Goal: Transaction & Acquisition: Purchase product/service

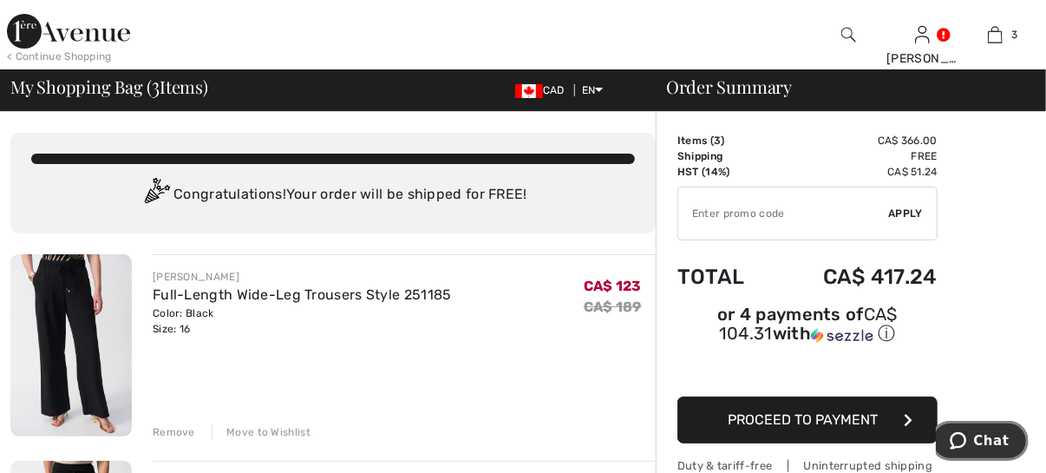
click at [993, 435] on span "Chat" at bounding box center [991, 440] width 36 height 16
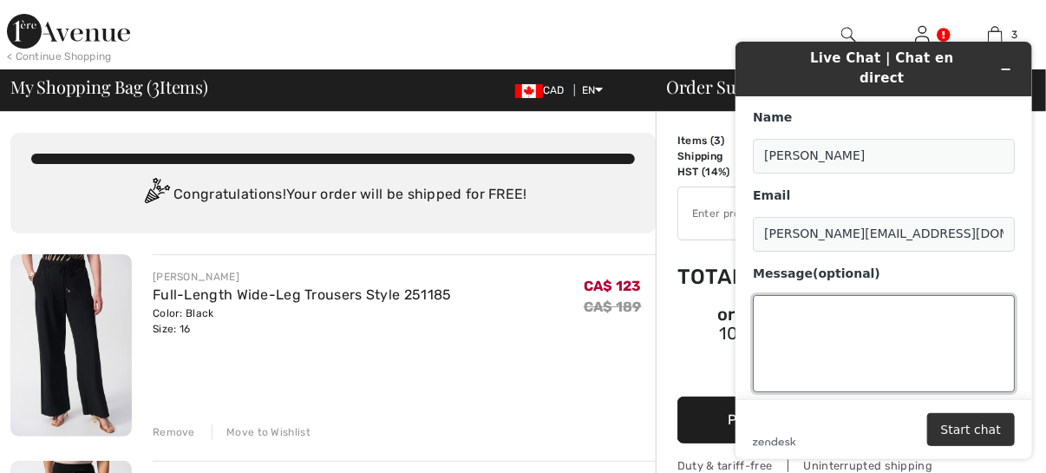
click at [763, 294] on textarea "Message (optional)" at bounding box center [883, 342] width 262 height 97
click at [787, 311] on textarea "I've picked out three loose-fitting pants: style 251185," at bounding box center [883, 342] width 262 height 97
type textarea "I've picked out three loose-fitting pants: styles 251185,"
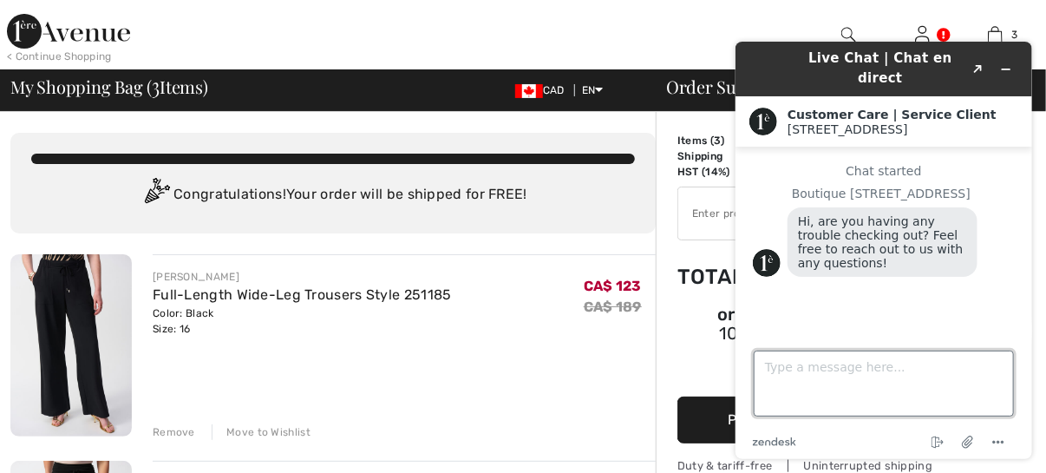
click at [764, 367] on textarea "Type a message here..." at bounding box center [883, 383] width 260 height 66
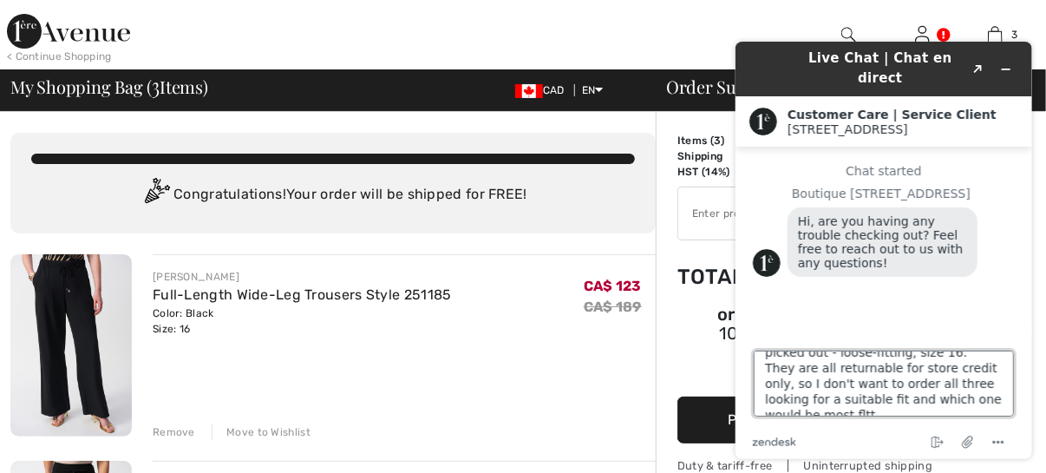
scroll to position [54, 0]
click at [770, 408] on textarea "Actually, I was just writing to you to ask your opinion on three pants I picked…" at bounding box center [883, 383] width 260 height 66
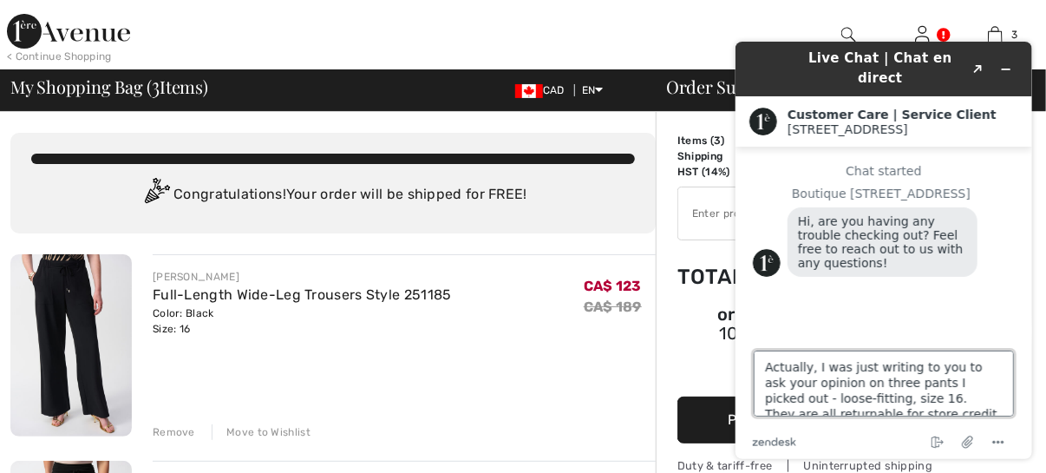
click at [987, 385] on textarea "Actually, I was just writing to you to ask your opinion on three pants I picked…" at bounding box center [883, 383] width 260 height 66
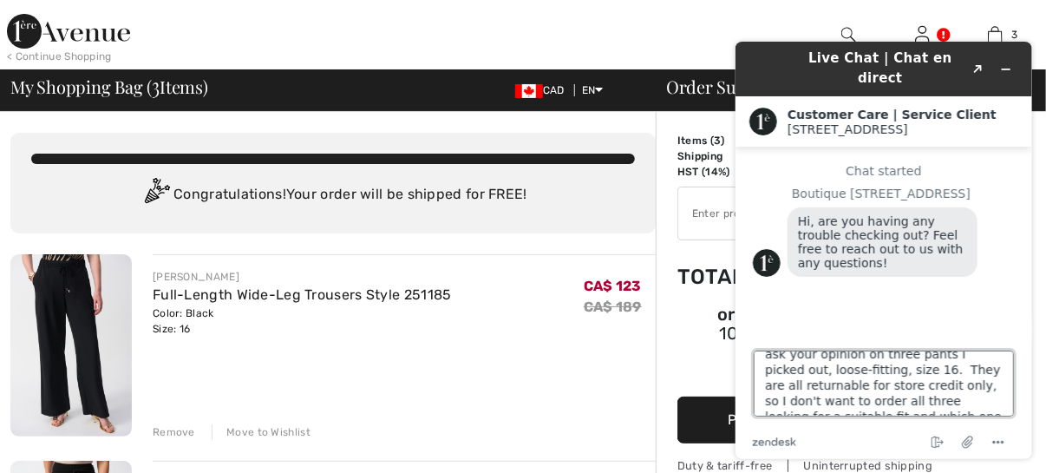
scroll to position [62, 0]
drag, startPoint x: 886, startPoint y: 368, endPoint x: 848, endPoint y: 388, distance: 42.3
click at [848, 388] on textarea "Actually, I was just writing to you to ask your opinion on three pants I picked…" at bounding box center [883, 383] width 260 height 66
click at [909, 401] on textarea "Actually, I was just writing to you to ask your opinion on three pants I picked…" at bounding box center [883, 383] width 260 height 66
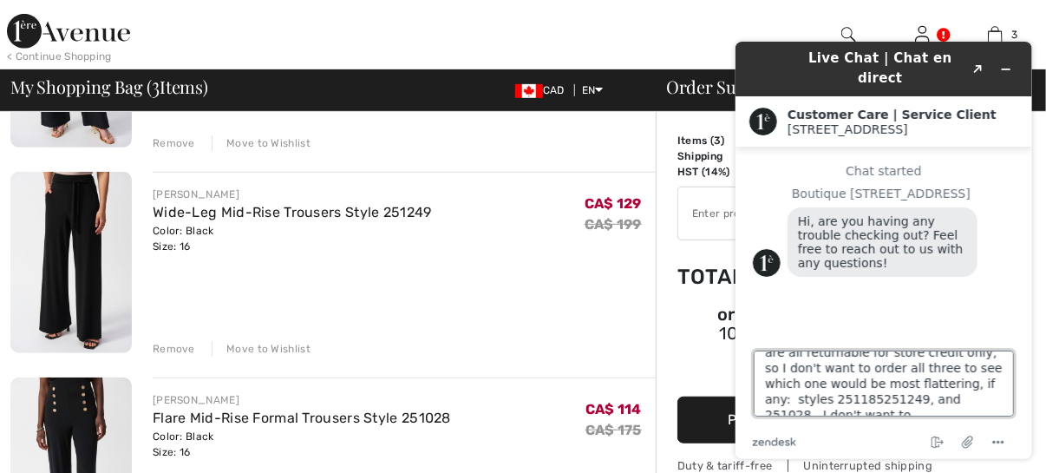
scroll to position [69, 0]
click at [778, 407] on textarea "Actually, I was just writing to you to ask your opinion on three pants I picked…" at bounding box center [883, 383] width 260 height 66
click at [851, 409] on textarea "Actually, I was just writing to you to ask your opinion on three pants I picked…" at bounding box center [883, 383] width 260 height 66
click at [881, 393] on textarea "Actually, I was just writing to you to ask your opinion on three pants I picked…" at bounding box center [883, 383] width 260 height 66
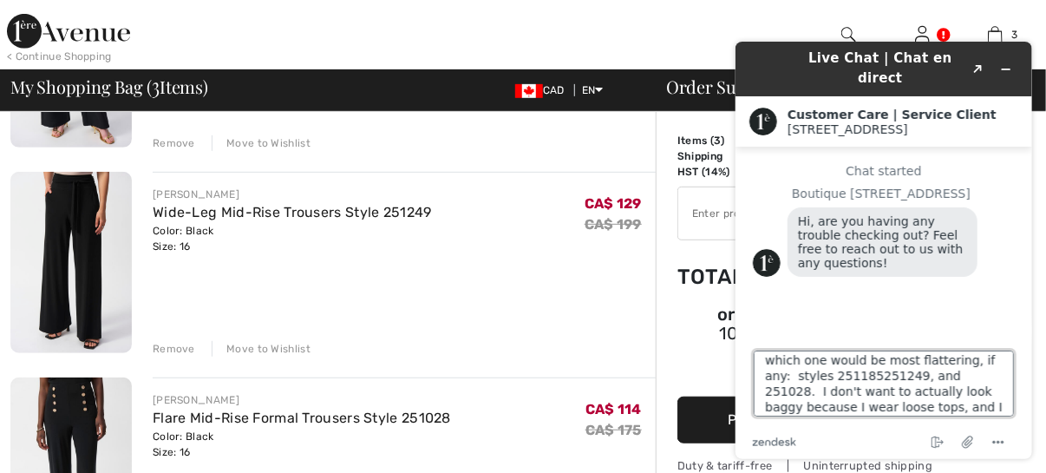
click at [812, 408] on textarea "Actually, I was just writing to you to ask your opinion on three pants I picked…" at bounding box center [883, 383] width 260 height 66
click at [916, 407] on textarea "Actually, I was just writing to you to ask your opinion on three pants I picked…" at bounding box center [883, 383] width 260 height 66
click at [983, 386] on textarea "Actually, I was just writing to you to ask your opinion on three pants I picked…" at bounding box center [883, 383] width 260 height 66
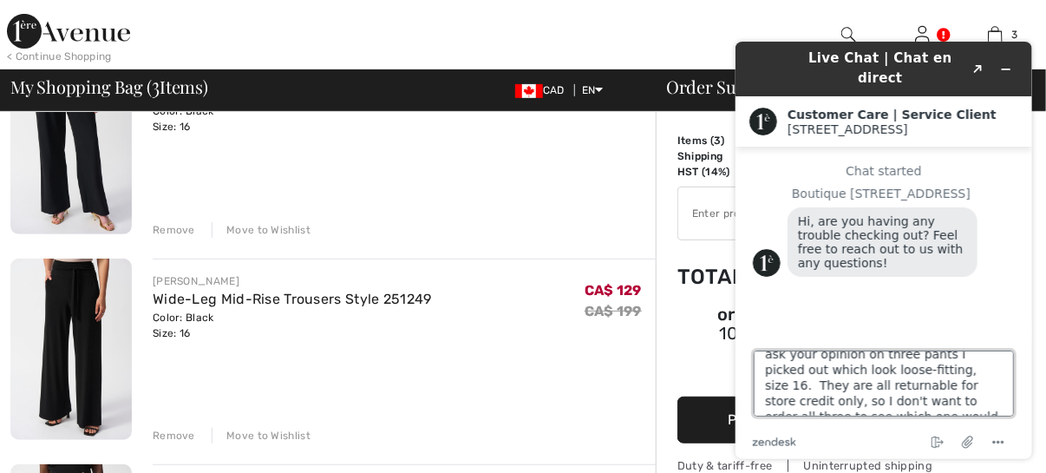
scroll to position [57, 0]
click at [802, 403] on textarea "Actually, I was just writing to you to ask your opinion on three pants I picked…" at bounding box center [883, 383] width 260 height 66
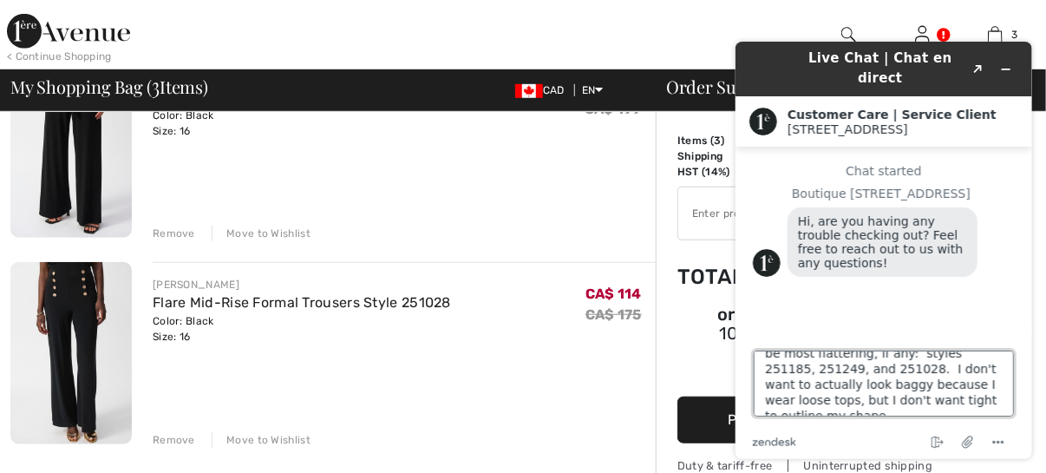
scroll to position [109, 0]
click at [881, 369] on textarea "Actually, I was just writing to you to ask your opinion on three pants I picked…" at bounding box center [883, 383] width 260 height 66
click at [902, 402] on textarea "Actually, I was just writing to you to ask your opinion on three pants I picked…" at bounding box center [883, 383] width 260 height 66
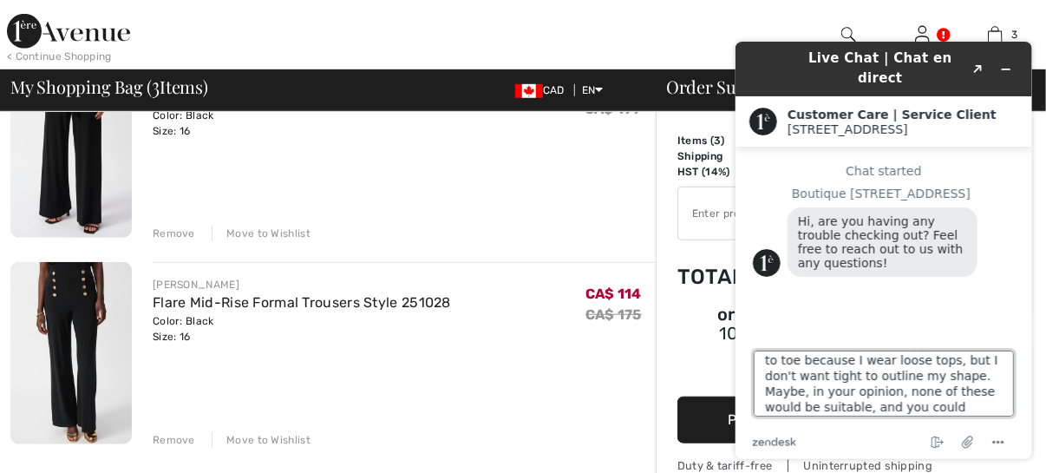
scroll to position [163, 0]
type textarea "Actually, I was just writing to you to ask your opinion on three pants I picked…"
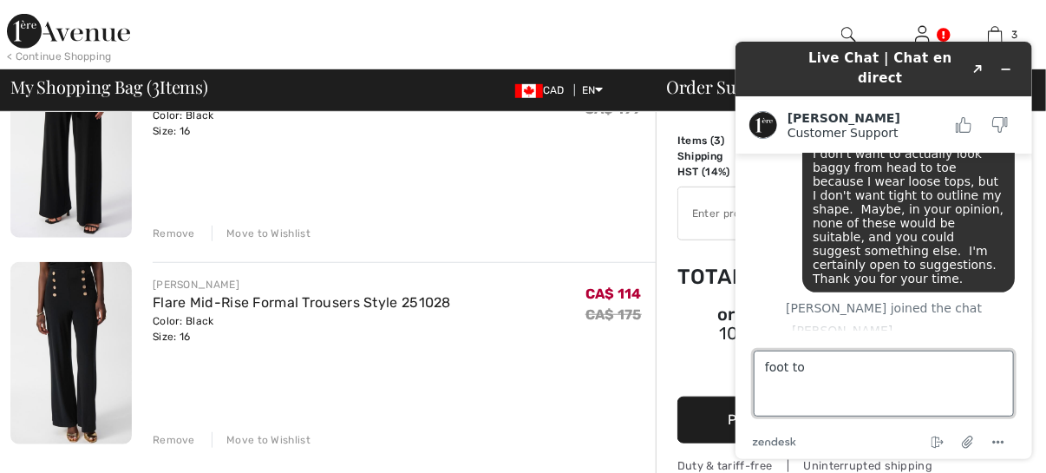
scroll to position [296, 0]
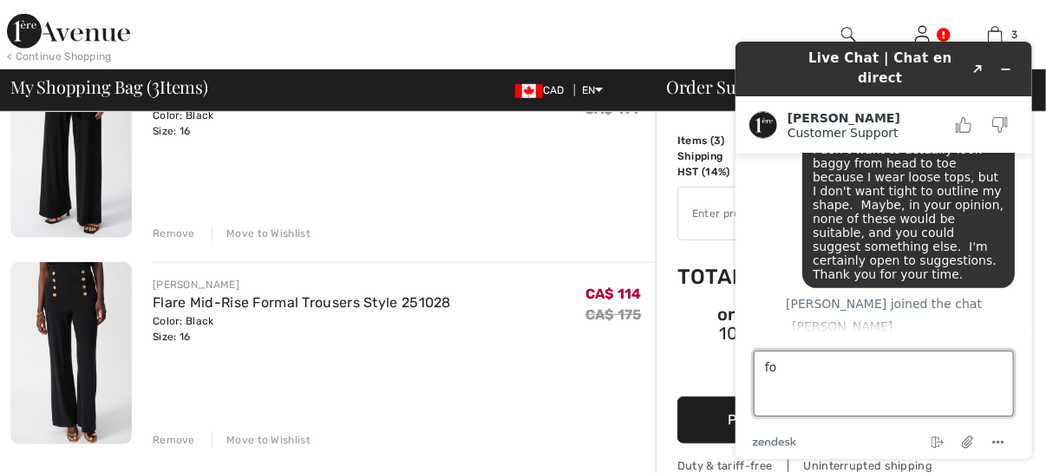
type textarea "f"
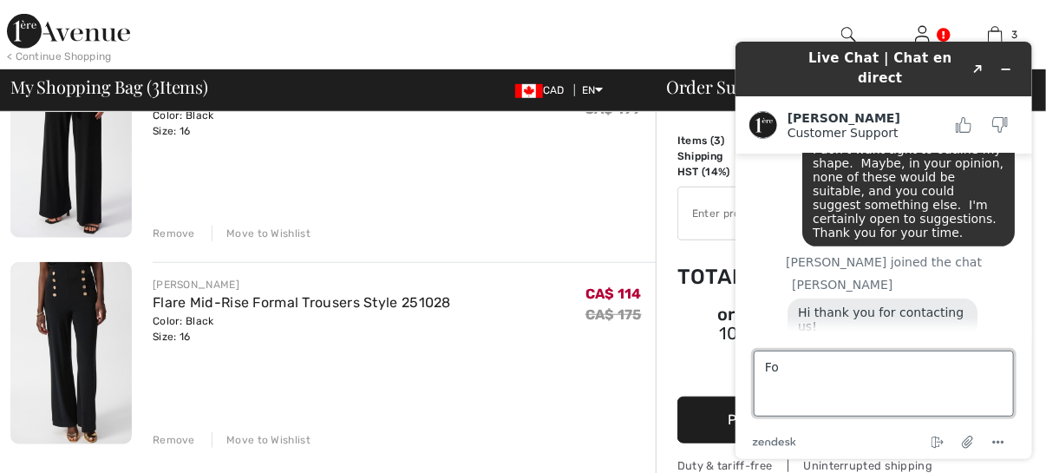
type textarea "F"
click at [814, 370] on textarea "Forgot tomention:" at bounding box center [883, 383] width 260 height 66
click at [893, 371] on textarea "Forgot to mention:" at bounding box center [883, 383] width 260 height 66
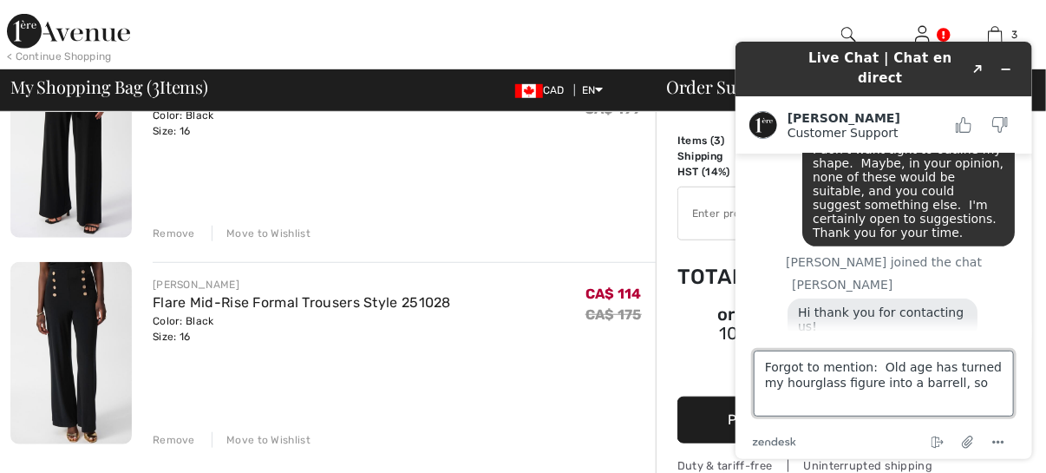
click at [906, 387] on textarea "Forgot to mention: Old age has turned my hourglass figure into a barrell, so" at bounding box center [883, 383] width 260 height 66
click at [920, 384] on textarea "Forgot to mention: Old age has turned my hourglass figure into a barrell, so" at bounding box center [883, 383] width 260 height 66
click at [945, 385] on textarea "Forgot to mention: Old age has turned my hourglass figure into a barrel, so" at bounding box center [883, 383] width 260 height 66
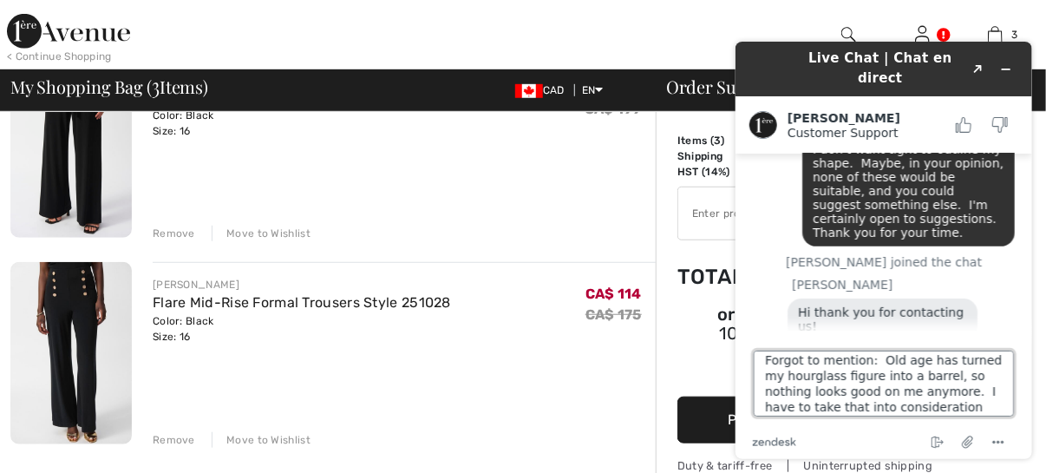
type textarea "Forgot to mention: Old age has turned my hourglass figure into a barrel, so not…"
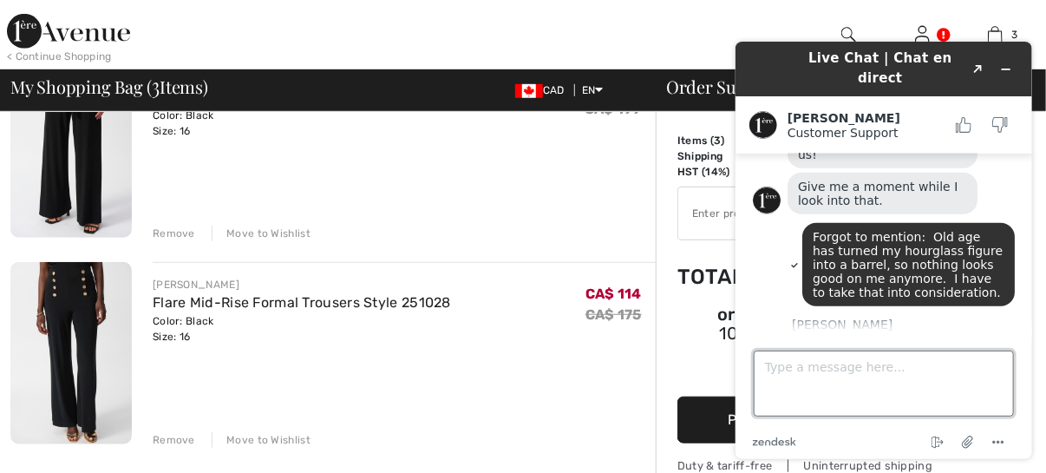
scroll to position [565, 0]
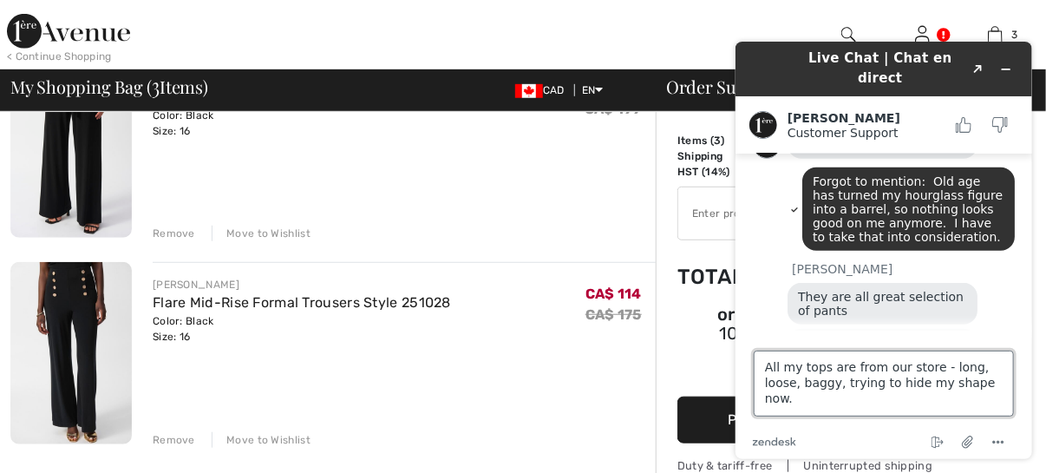
click at [875, 368] on textarea "All my tops are from our store - long, loose, baggy, trying to hide my shape no…" at bounding box center [883, 383] width 260 height 66
click at [994, 388] on textarea "All my tops are from your store - long, loose, baggy, trying to hide my shape n…" at bounding box center [883, 383] width 260 height 66
click at [837, 383] on textarea "All my tops are from your store - long, loose, baggy, trying to hide my shape n…" at bounding box center [883, 383] width 260 height 66
type textarea "All my tops are from your store - long, loose, baggy, a size too large, trying …"
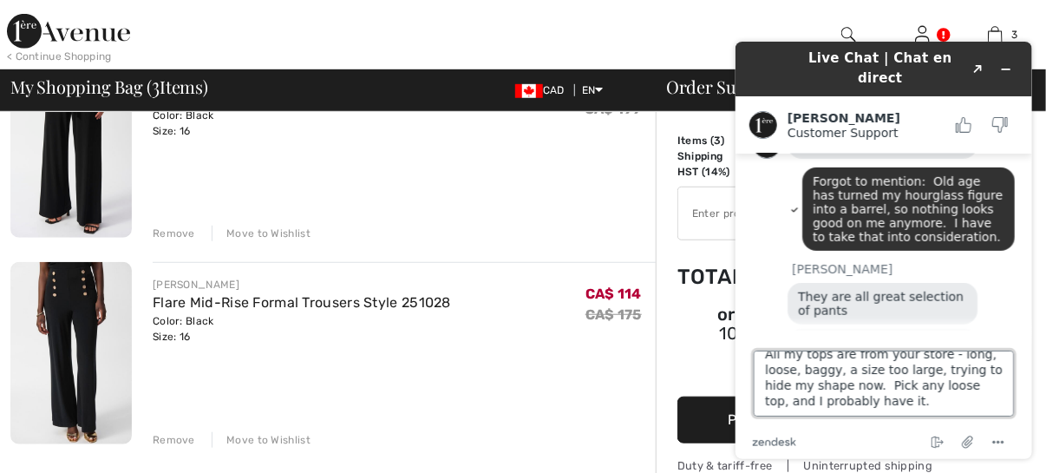
scroll to position [15, 0]
click at [855, 401] on textarea "All my tops are from your store - long, loose, baggy, a size too large, trying …" at bounding box center [883, 383] width 260 height 66
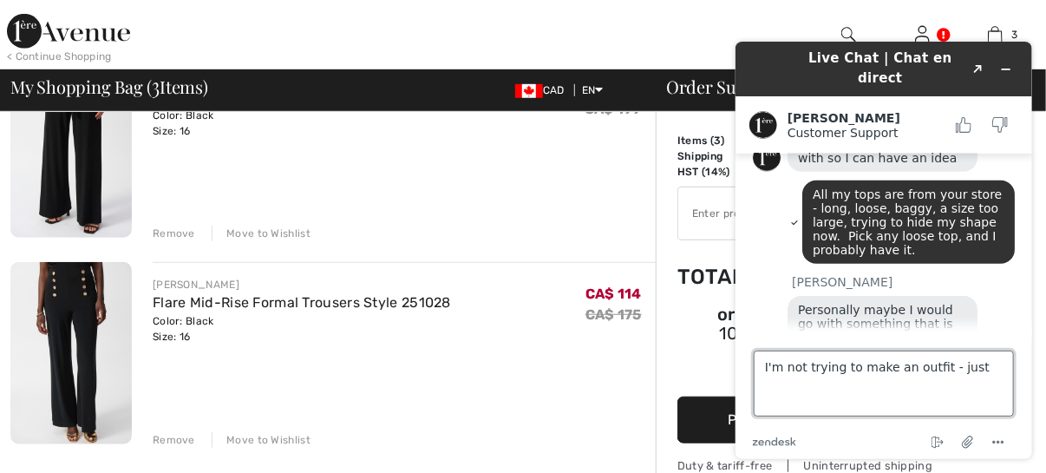
scroll to position [775, 0]
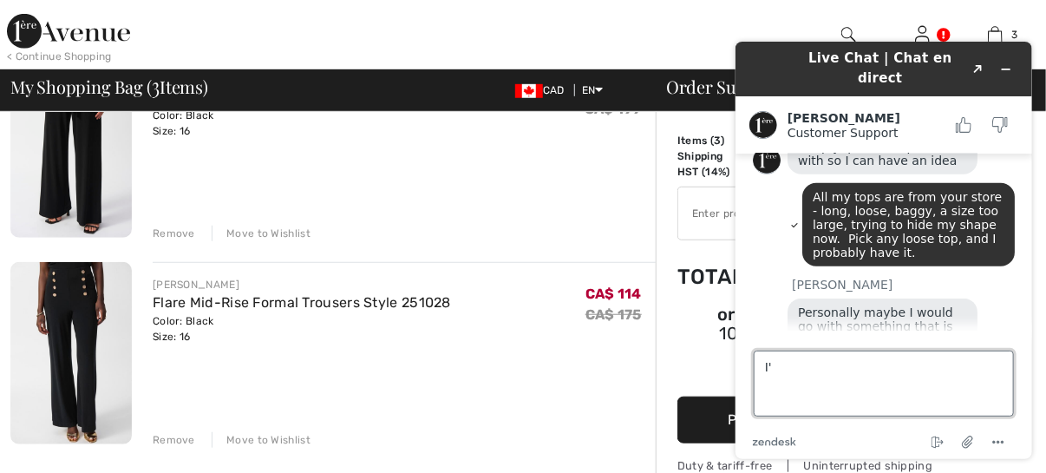
type textarea "I"
type textarea "Thank you very much. No rush."
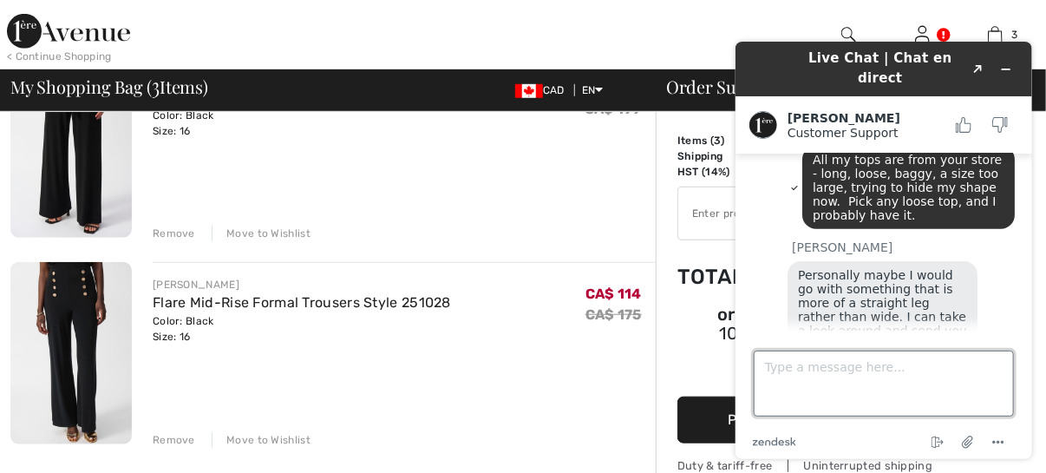
scroll to position [811, 0]
type textarea "You can get back to me later, if you want."
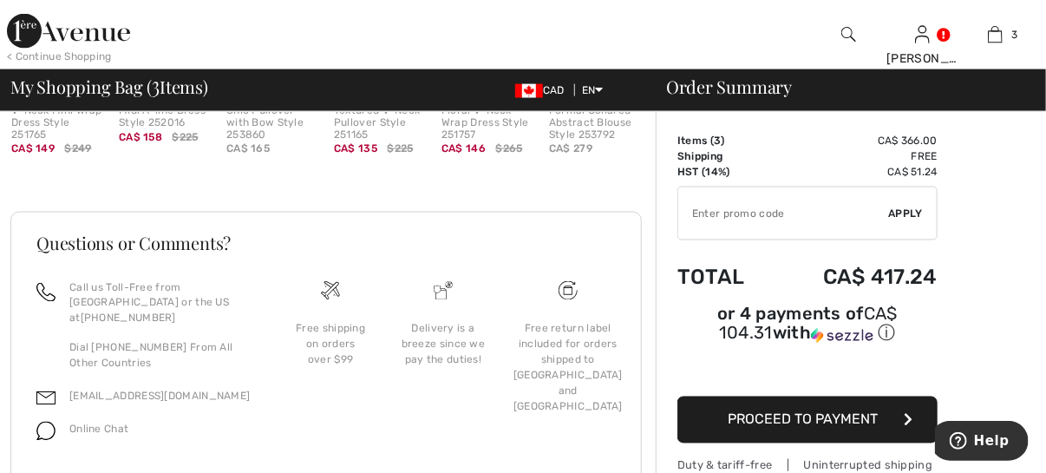
scroll to position [1053, 0]
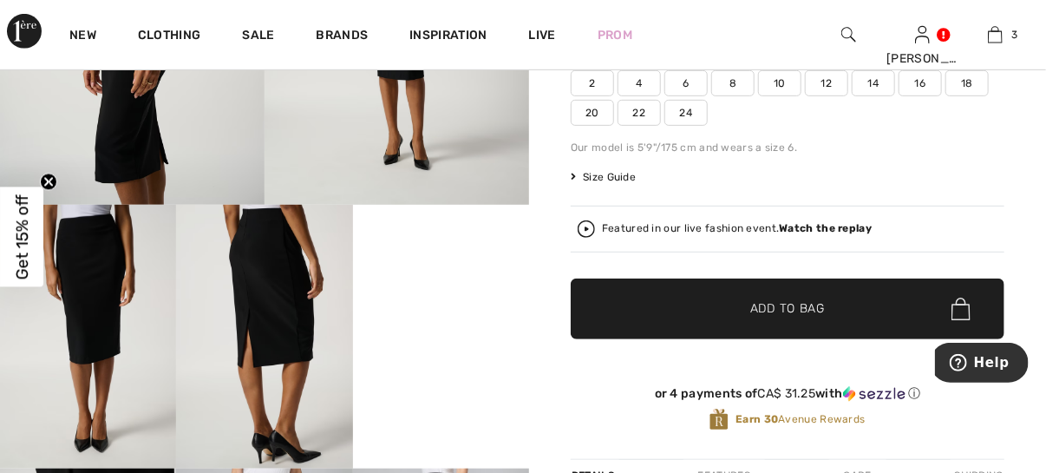
scroll to position [289, 0]
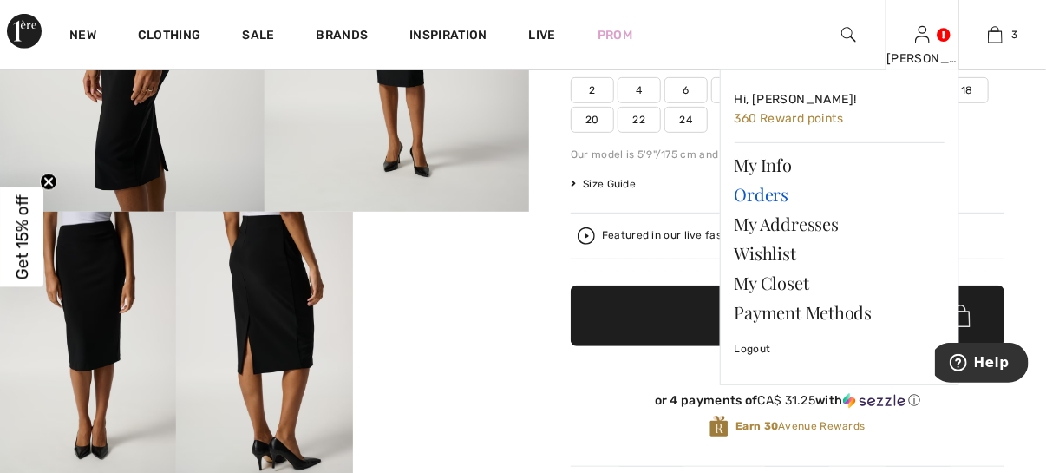
click at [749, 189] on link "Orders" at bounding box center [840, 194] width 210 height 29
click at [743, 193] on link "Orders" at bounding box center [840, 194] width 210 height 29
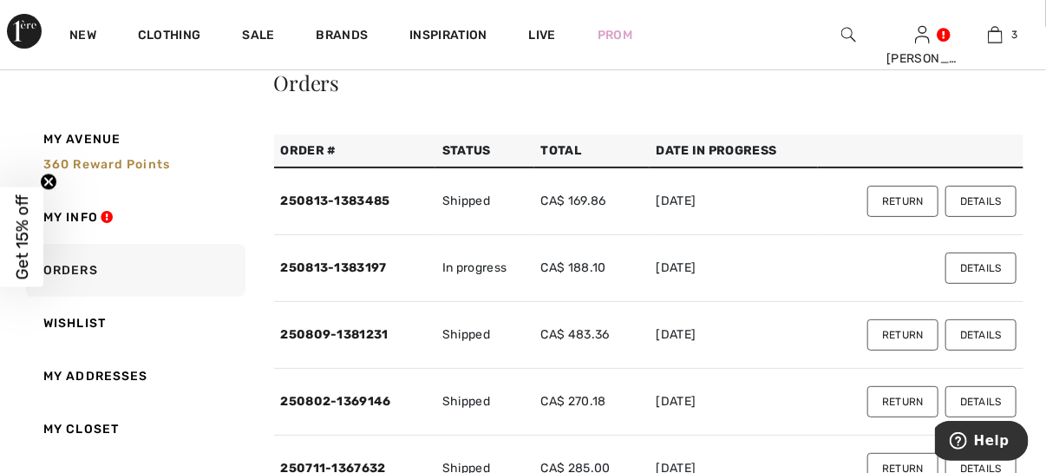
scroll to position [86, 0]
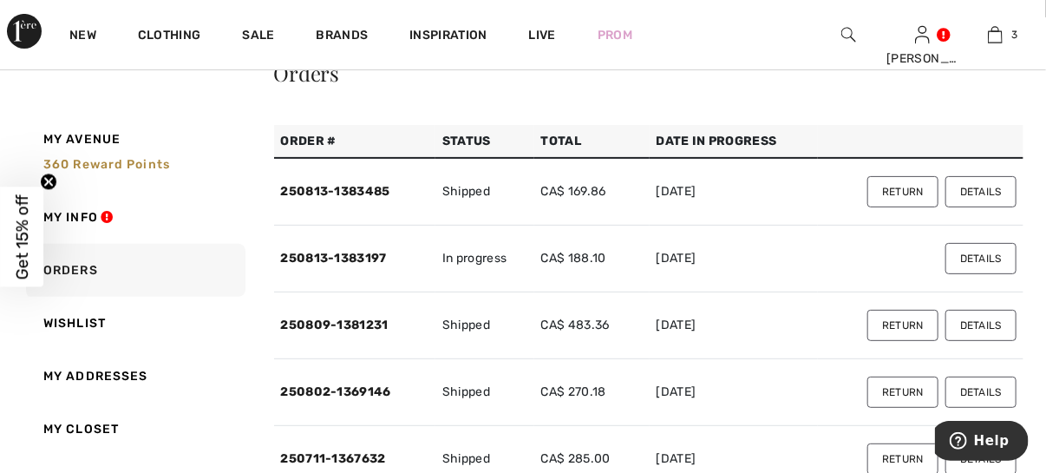
click at [974, 188] on button "Details" at bounding box center [981, 191] width 71 height 31
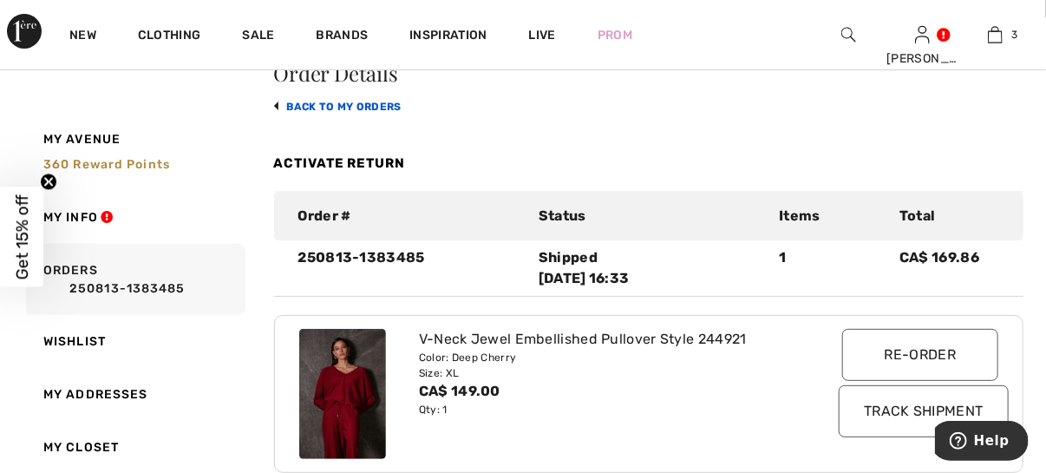
click at [382, 101] on link "back to My Orders" at bounding box center [338, 107] width 128 height 12
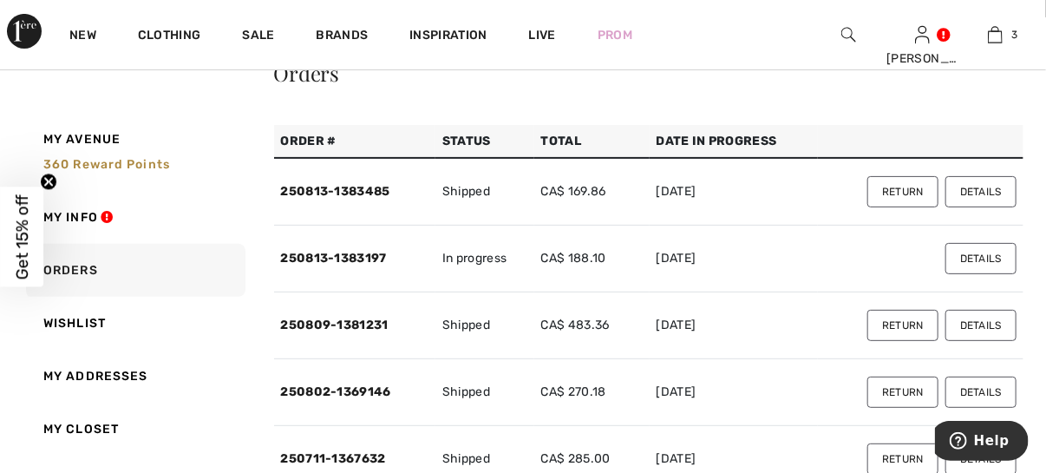
click at [982, 252] on button "Details" at bounding box center [981, 258] width 71 height 31
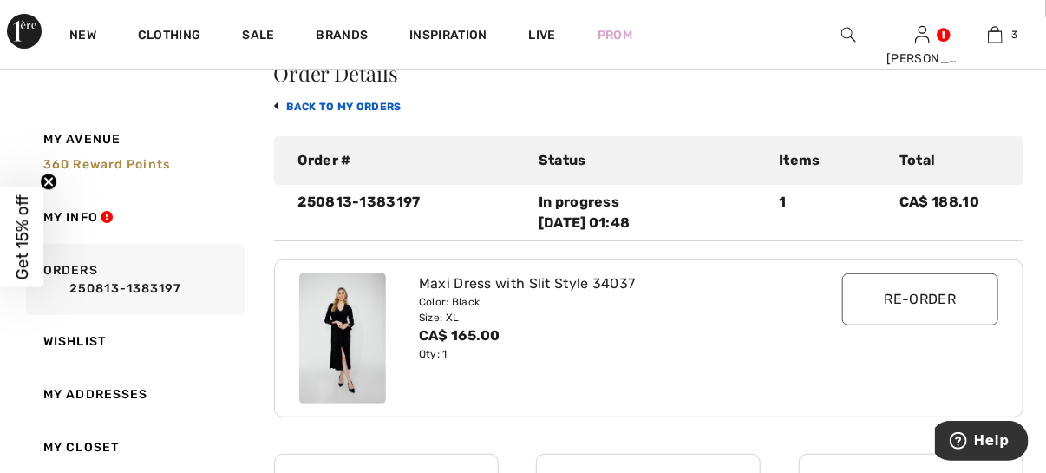
click at [382, 101] on link "back to My Orders" at bounding box center [338, 107] width 128 height 12
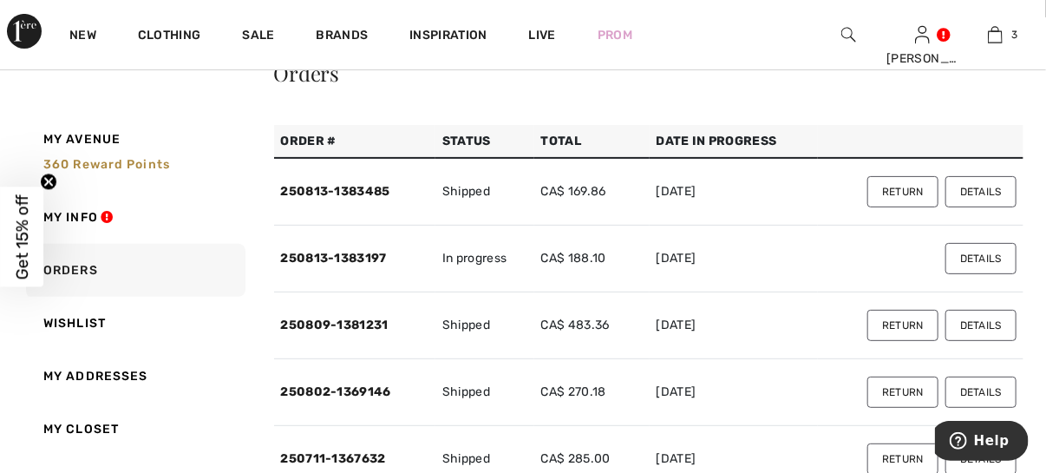
click at [985, 321] on button "Details" at bounding box center [981, 325] width 71 height 31
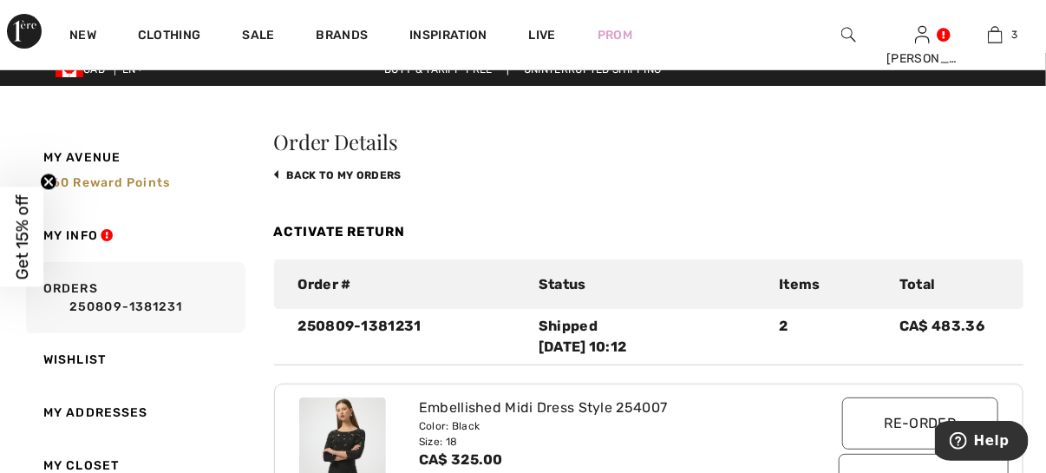
scroll to position [0, 0]
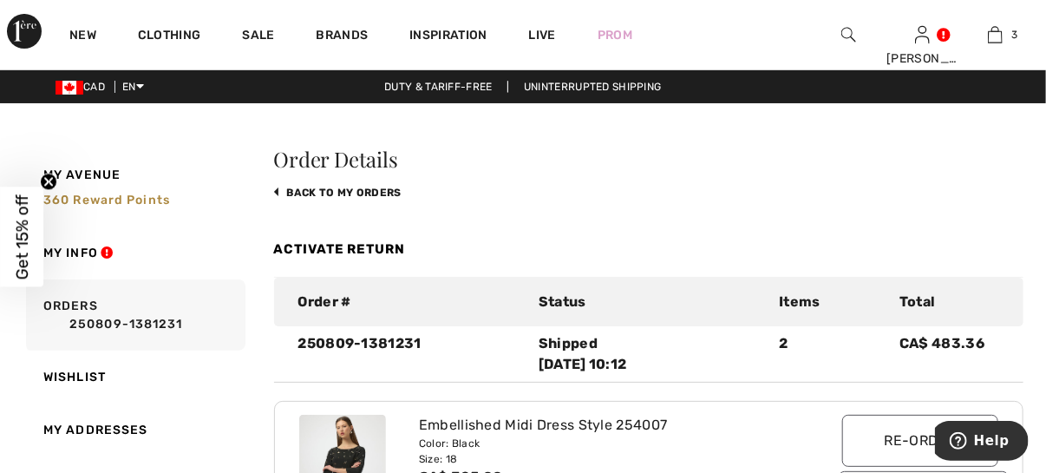
click at [384, 188] on link "back to My Orders" at bounding box center [338, 193] width 128 height 12
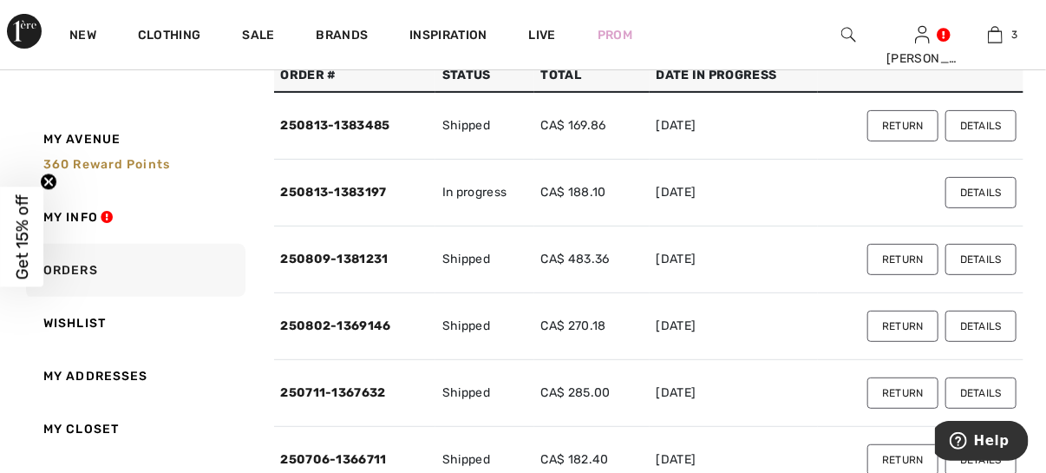
scroll to position [173, 0]
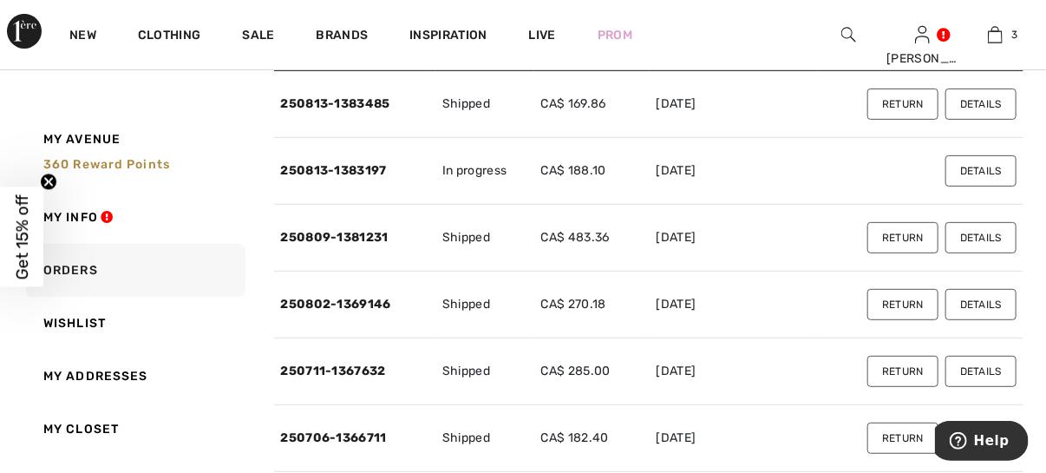
click at [981, 299] on button "Details" at bounding box center [981, 304] width 71 height 31
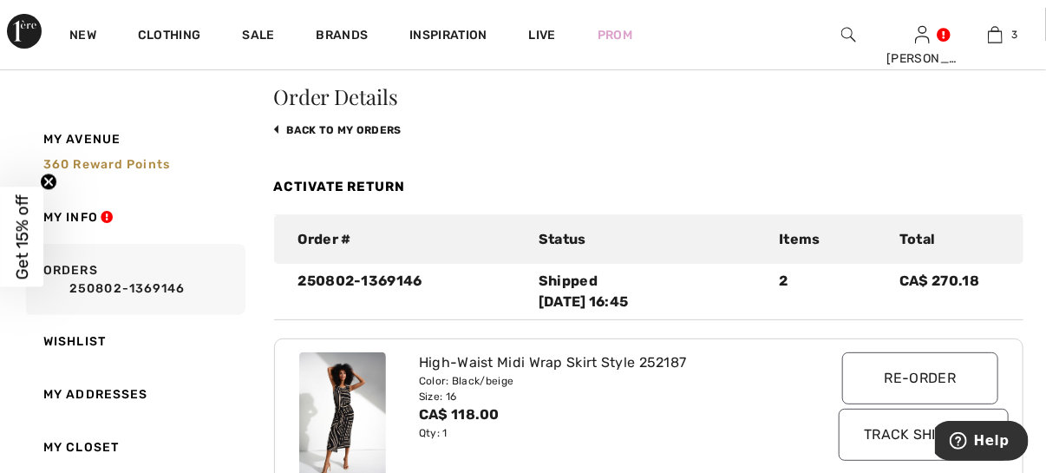
scroll to position [57, 0]
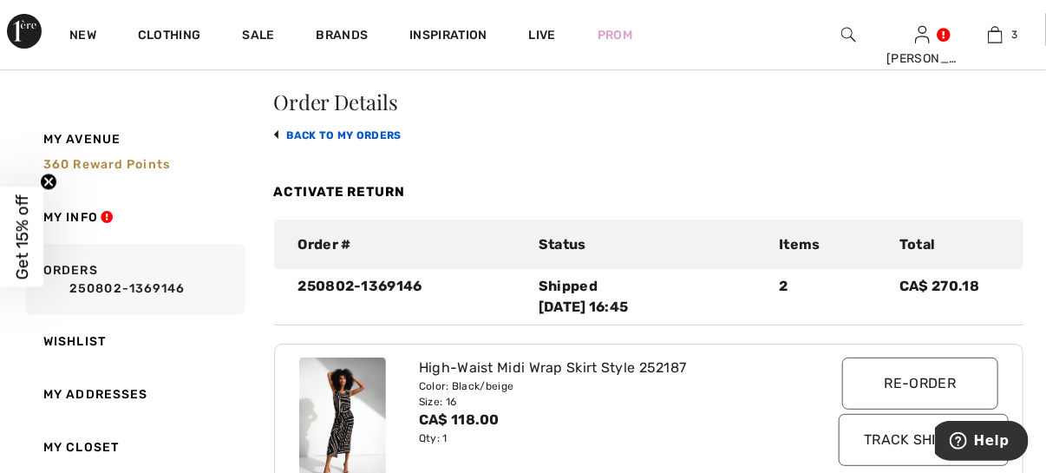
click at [292, 130] on link "back to My Orders" at bounding box center [338, 135] width 128 height 12
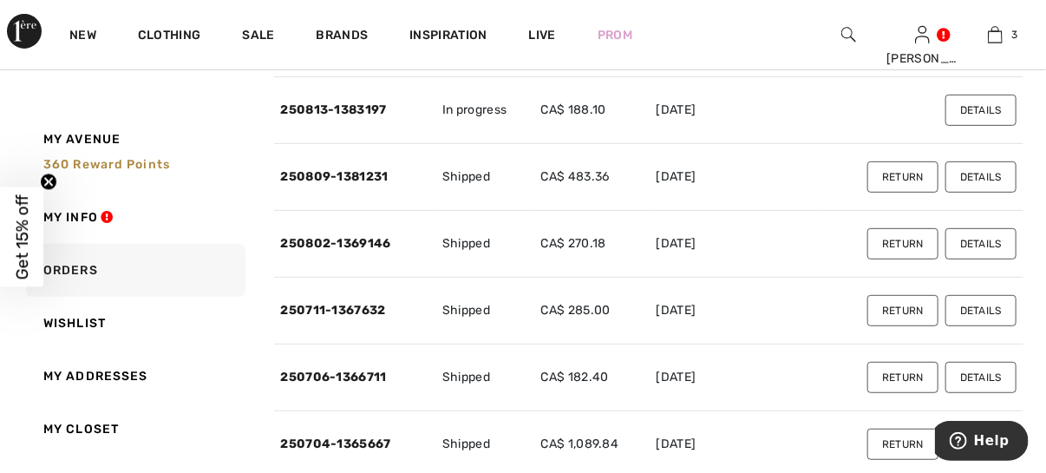
scroll to position [260, 0]
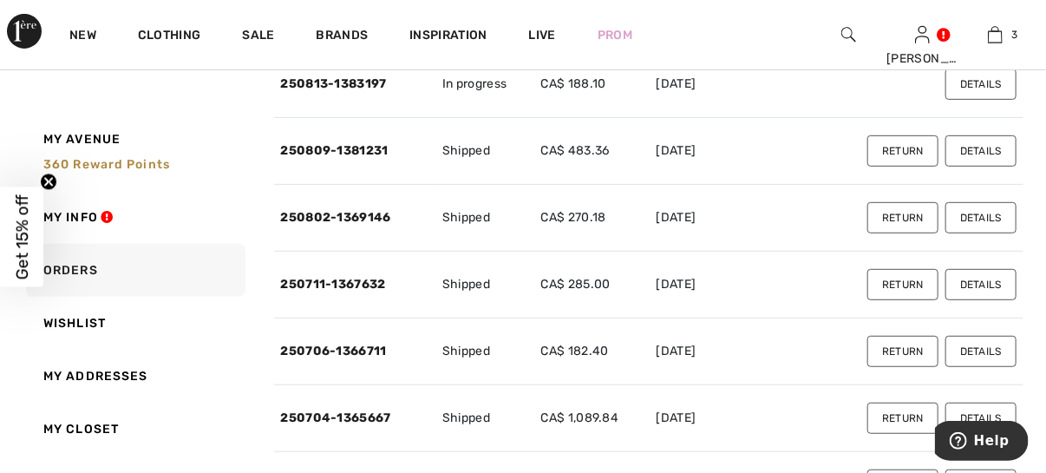
click at [981, 213] on button "Details" at bounding box center [981, 217] width 71 height 31
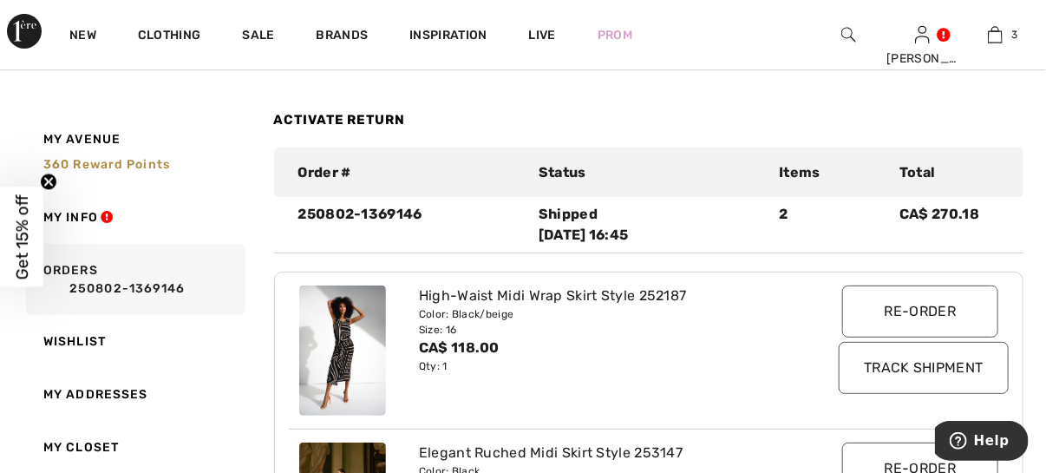
scroll to position [115, 0]
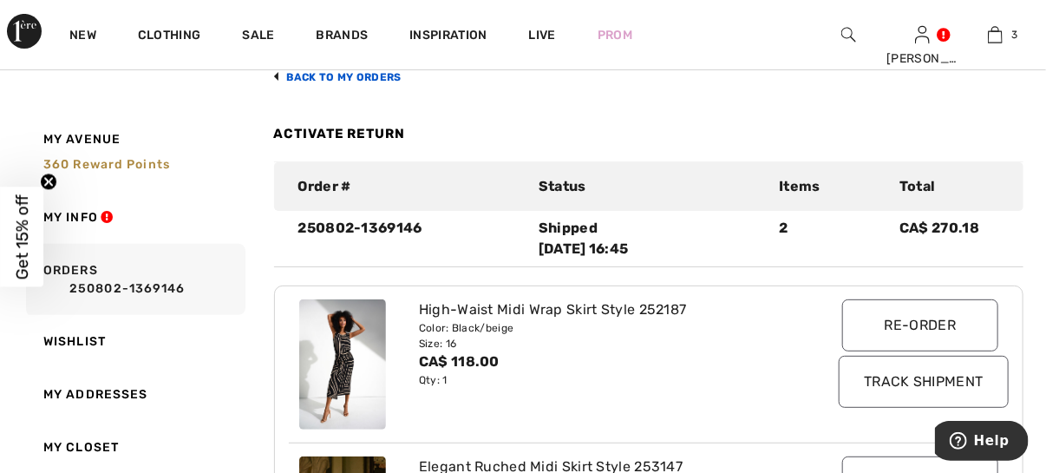
click at [380, 77] on link "back to My Orders" at bounding box center [338, 77] width 128 height 12
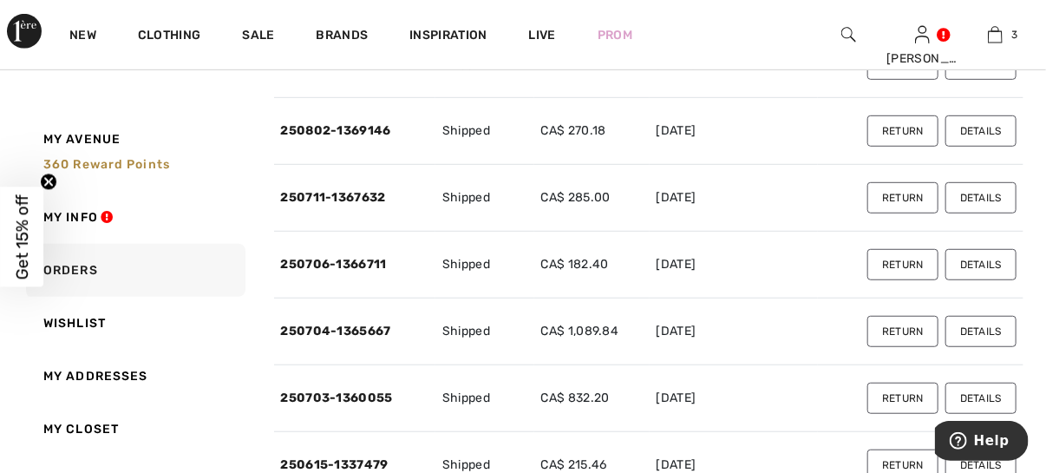
scroll to position [376, 0]
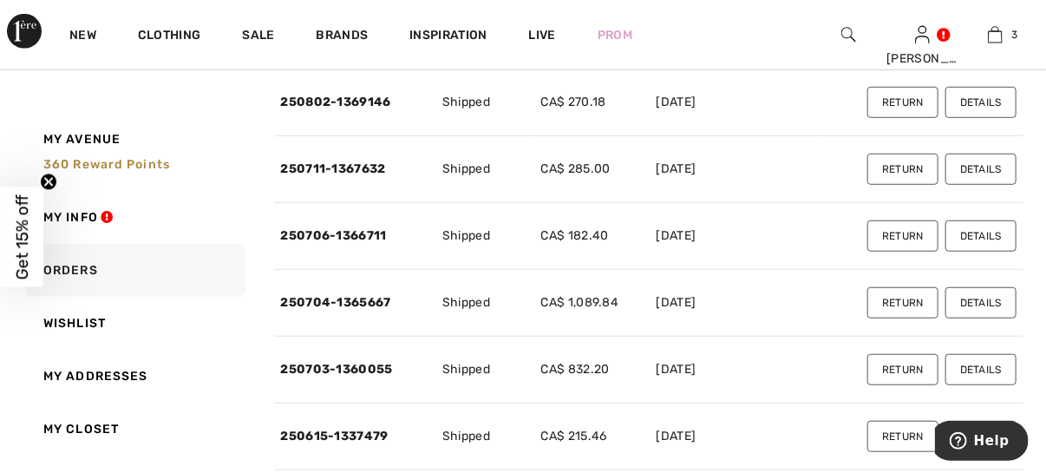
click at [985, 232] on button "Details" at bounding box center [981, 235] width 71 height 31
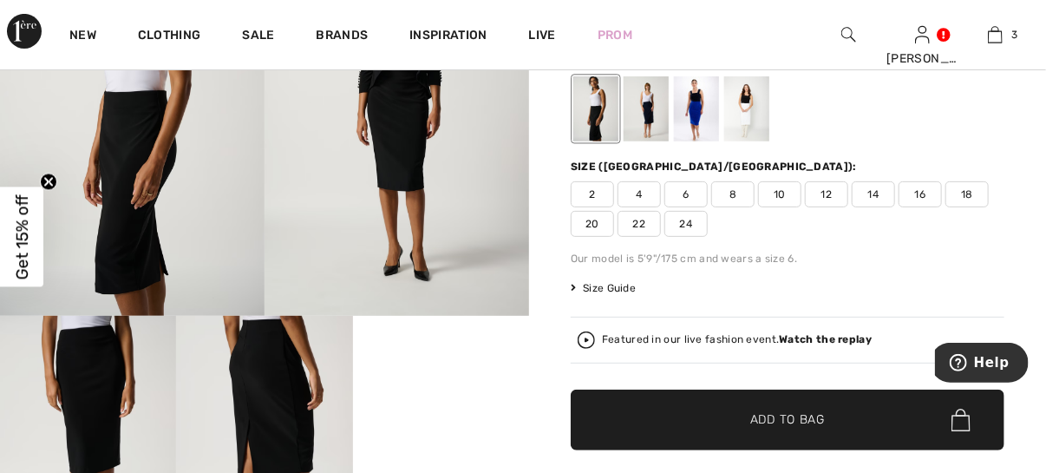
click at [920, 189] on span "16" at bounding box center [920, 194] width 43 height 26
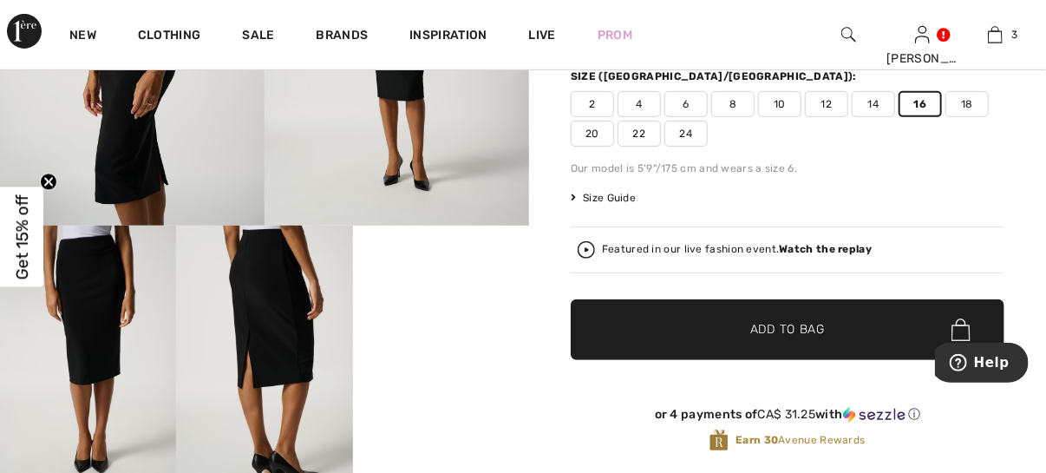
scroll to position [330, 0]
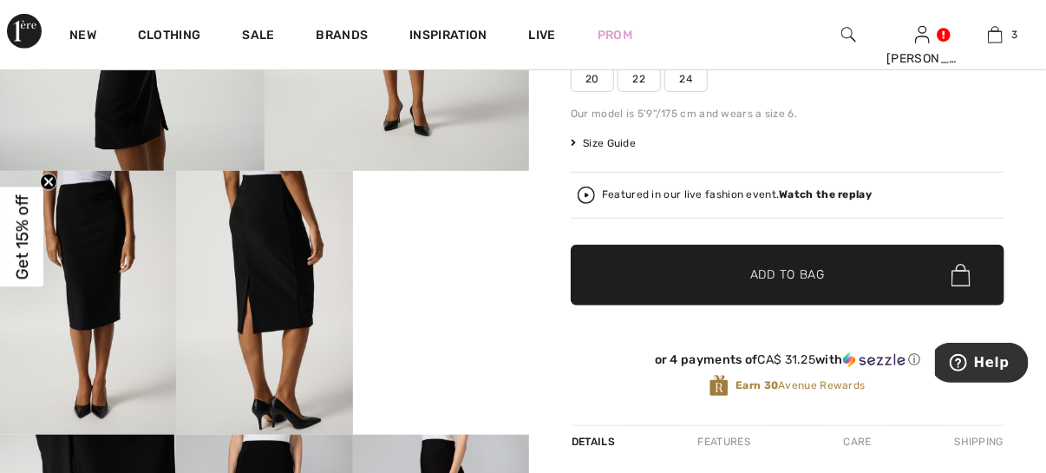
click at [812, 269] on span "Add to Bag" at bounding box center [787, 275] width 75 height 18
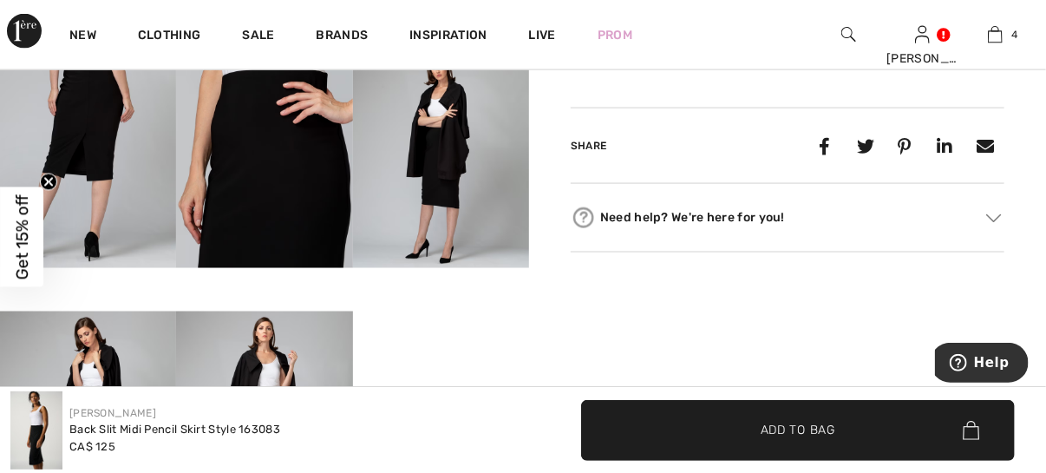
scroll to position [983, 0]
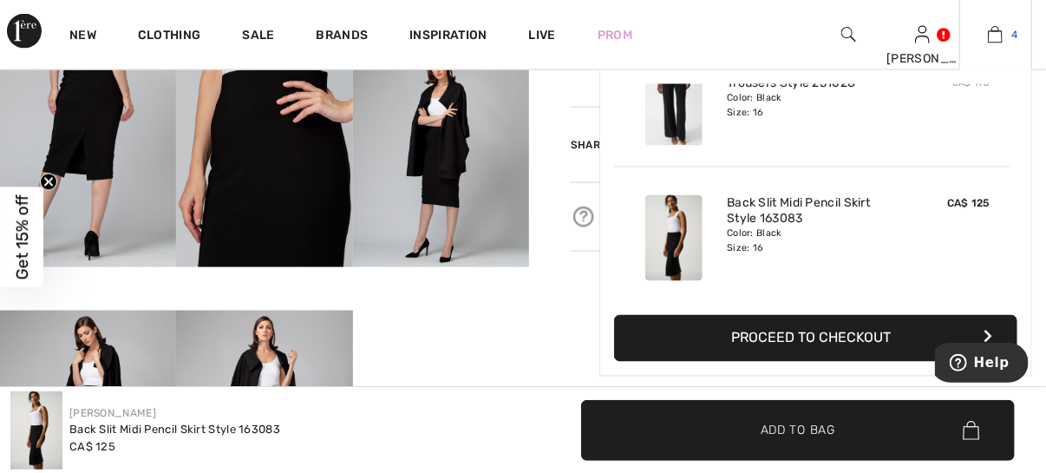
click at [997, 33] on img at bounding box center [995, 34] width 15 height 21
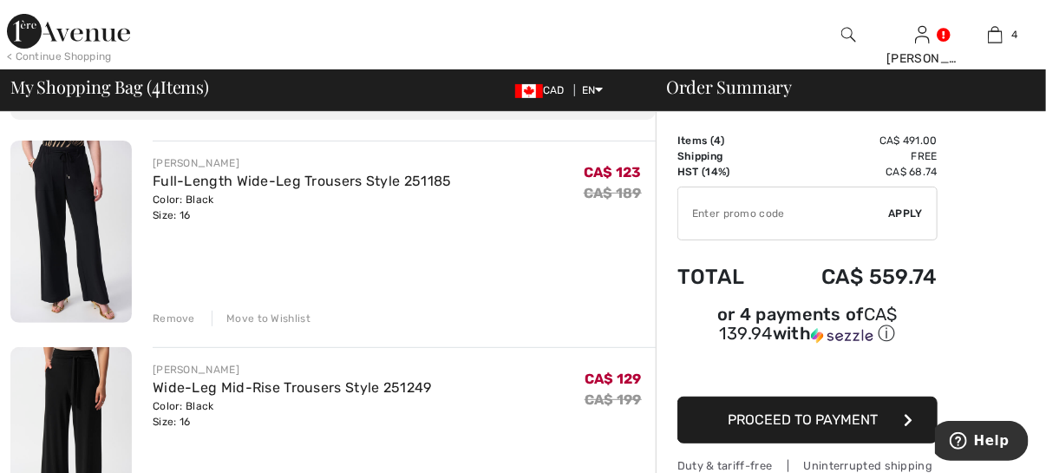
scroll to position [115, 0]
click at [170, 312] on div "Remove" at bounding box center [174, 317] width 43 height 16
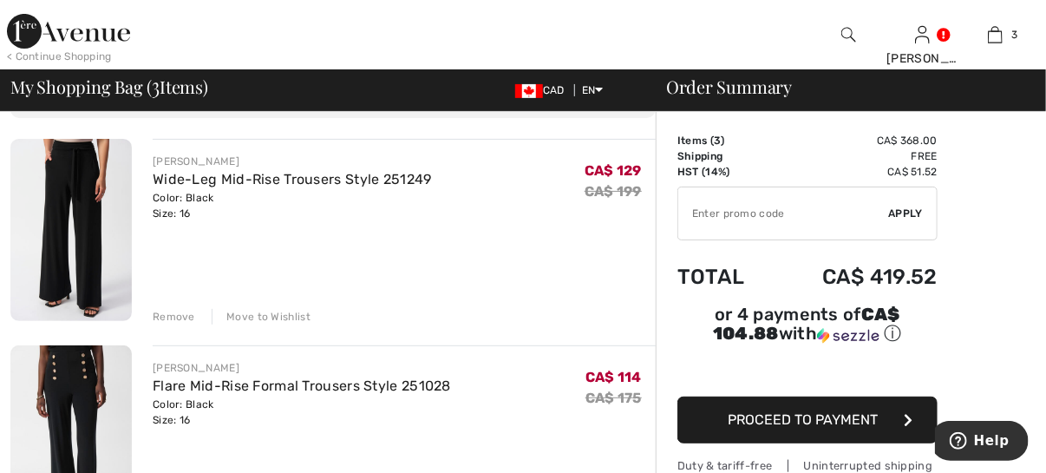
click at [170, 312] on div "Remove" at bounding box center [174, 317] width 43 height 16
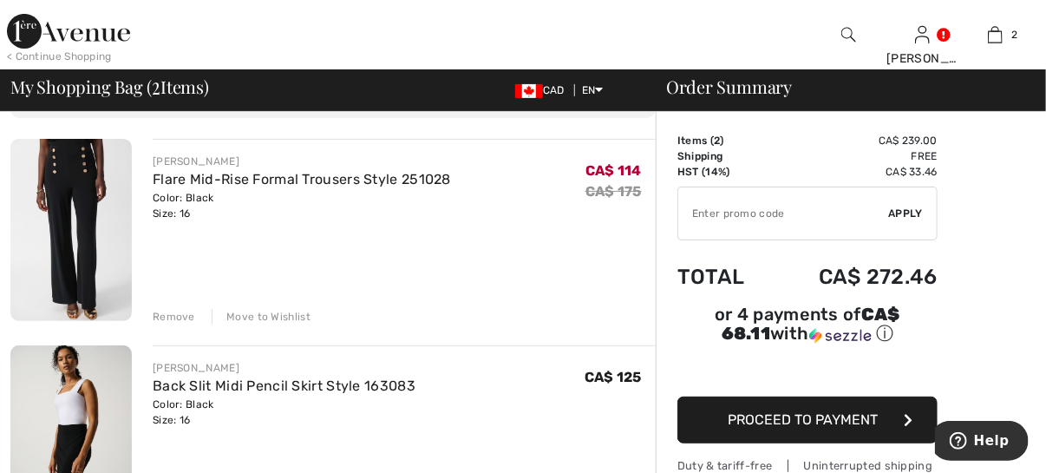
click at [170, 312] on div "Remove" at bounding box center [174, 317] width 43 height 16
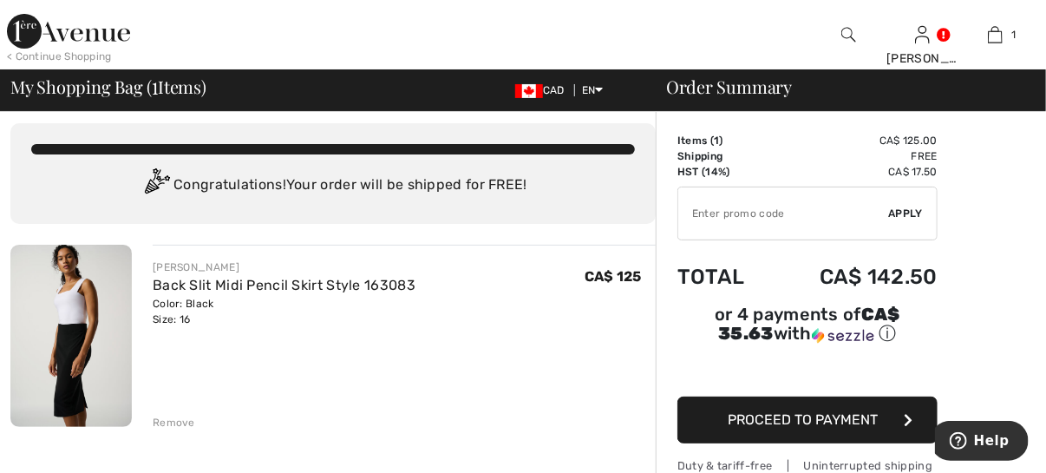
scroll to position [0, 0]
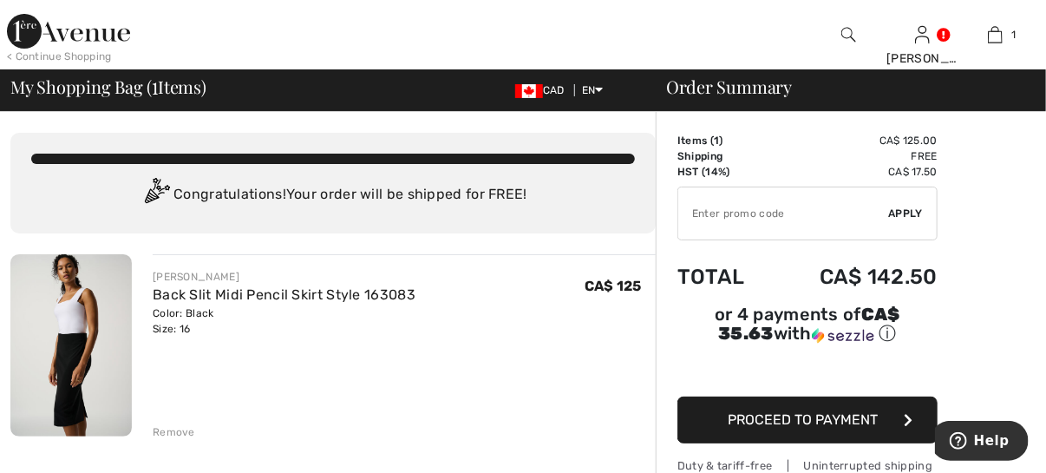
click at [718, 213] on input "TEXT" at bounding box center [783, 213] width 211 height 52
type input "LIVE10"
click at [906, 207] on span "Apply" at bounding box center [906, 214] width 35 height 16
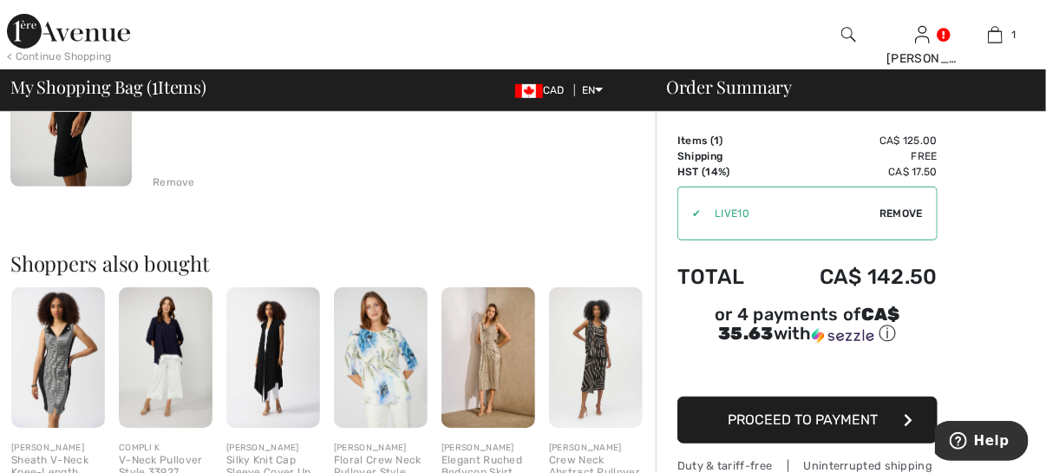
scroll to position [260, 0]
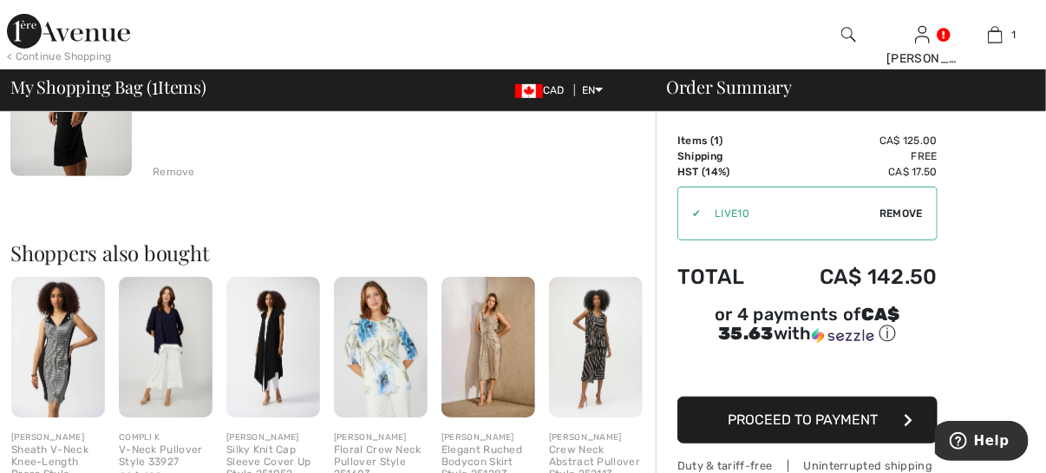
click at [785, 414] on span "Proceed to Payment" at bounding box center [804, 419] width 150 height 16
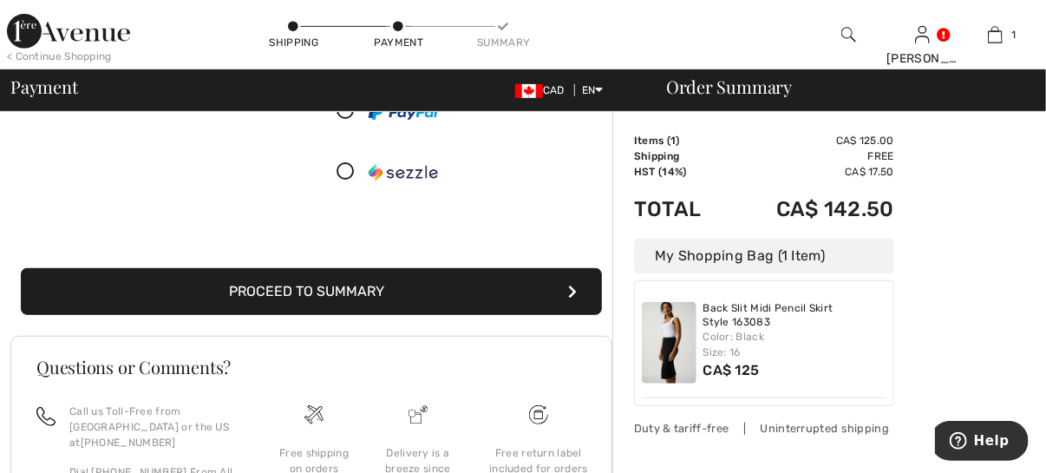
scroll to position [289, 0]
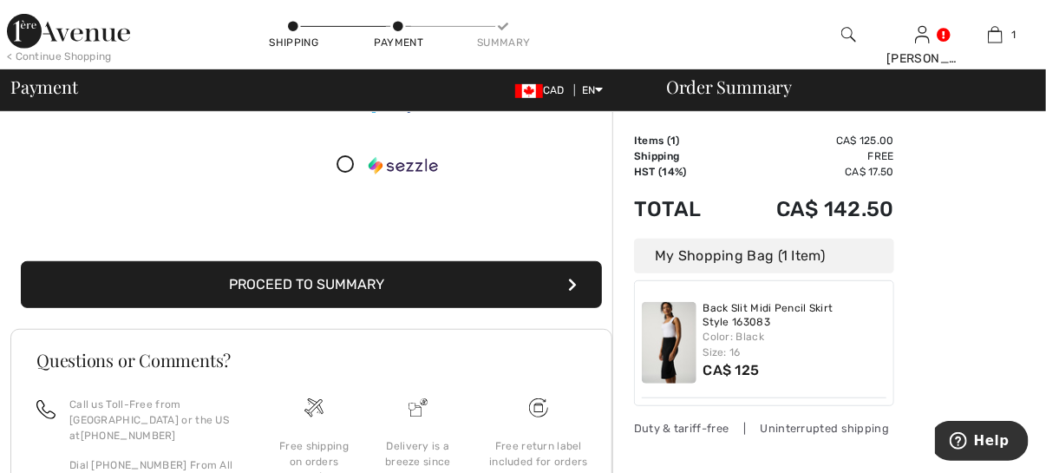
click at [433, 280] on button "Proceed to Summary" at bounding box center [311, 284] width 581 height 47
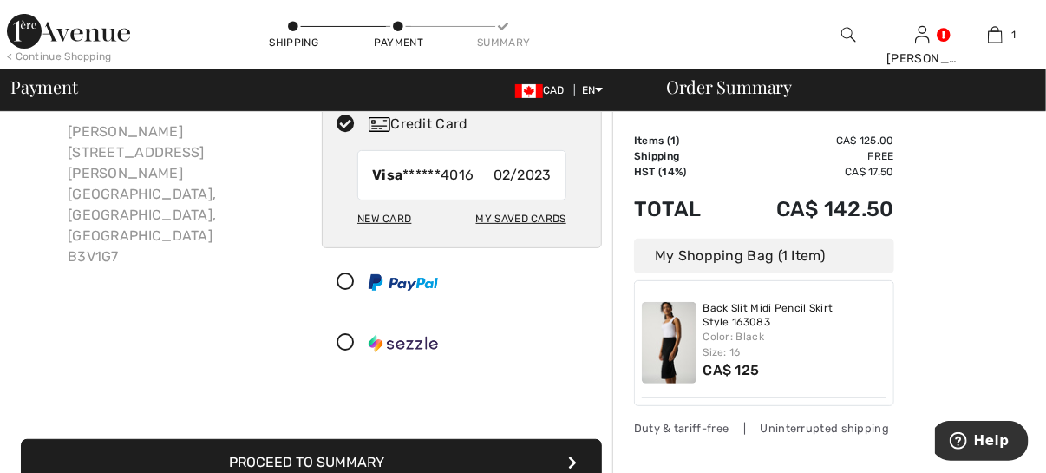
scroll to position [115, 0]
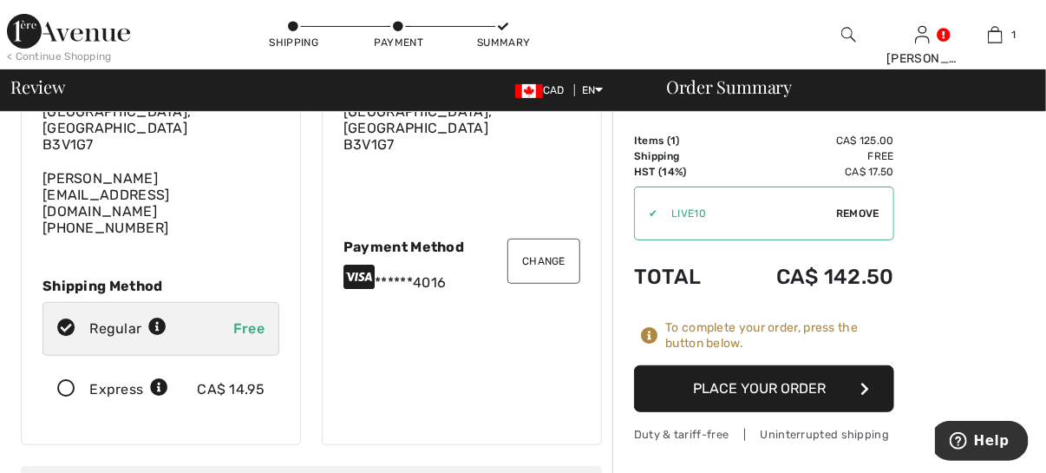
scroll to position [173, 0]
click at [552, 238] on button "Change" at bounding box center [543, 260] width 73 height 45
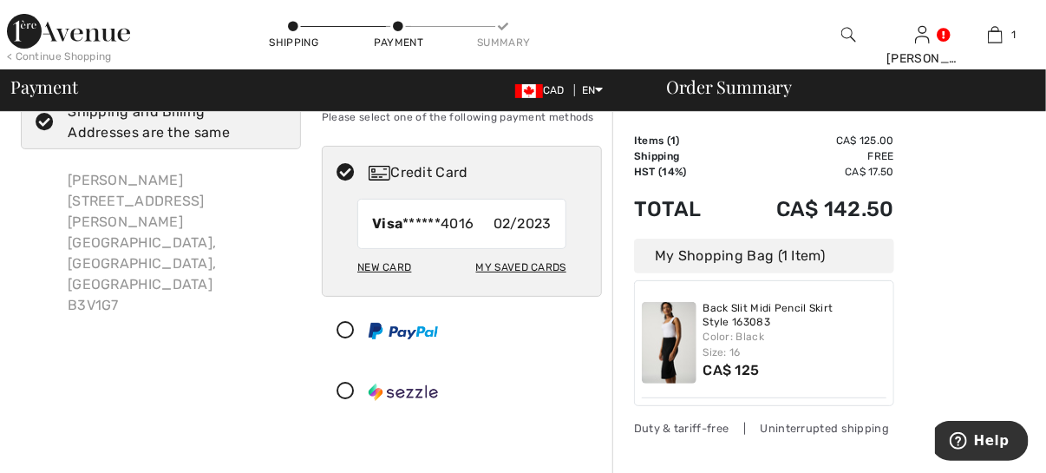
click at [508, 263] on div "My Saved Cards" at bounding box center [521, 266] width 90 height 29
radio input "true"
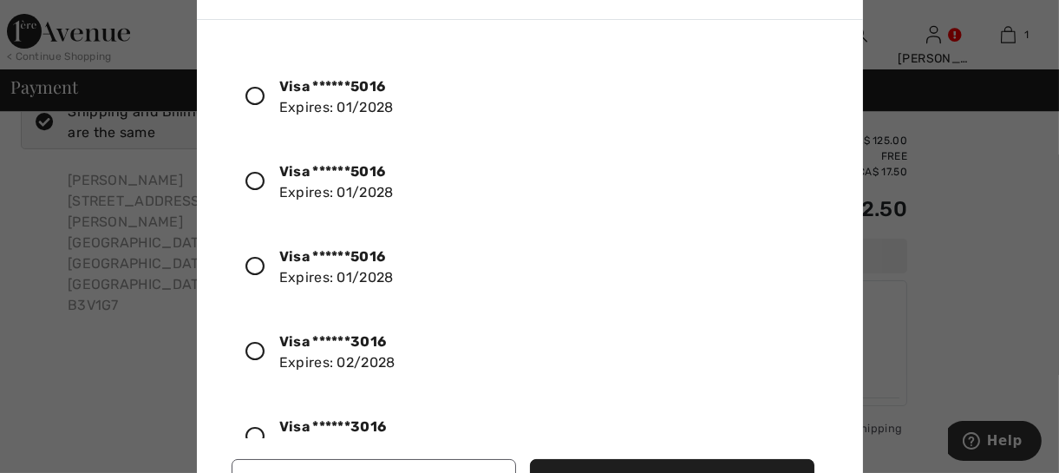
drag, startPoint x: 254, startPoint y: 345, endPoint x: 340, endPoint y: 337, distance: 86.3
click at [253, 345] on icon at bounding box center [255, 351] width 19 height 19
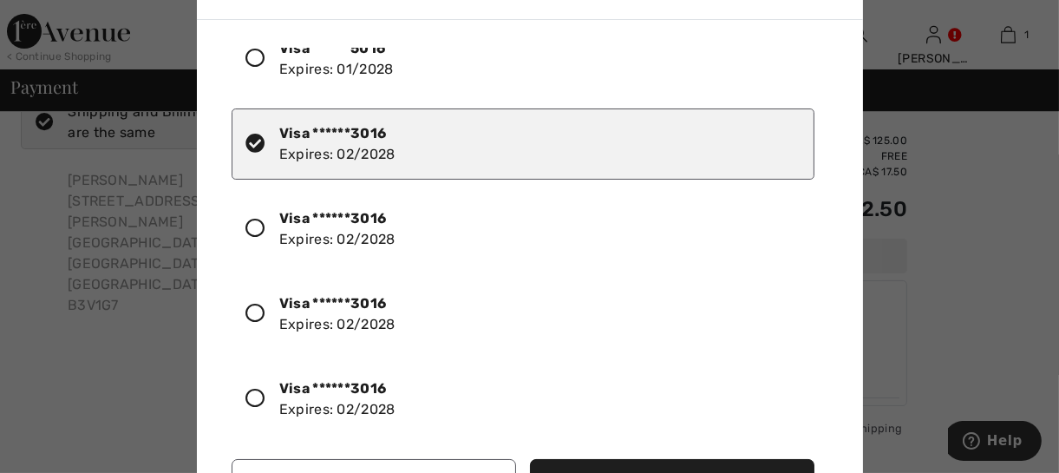
scroll to position [214, 0]
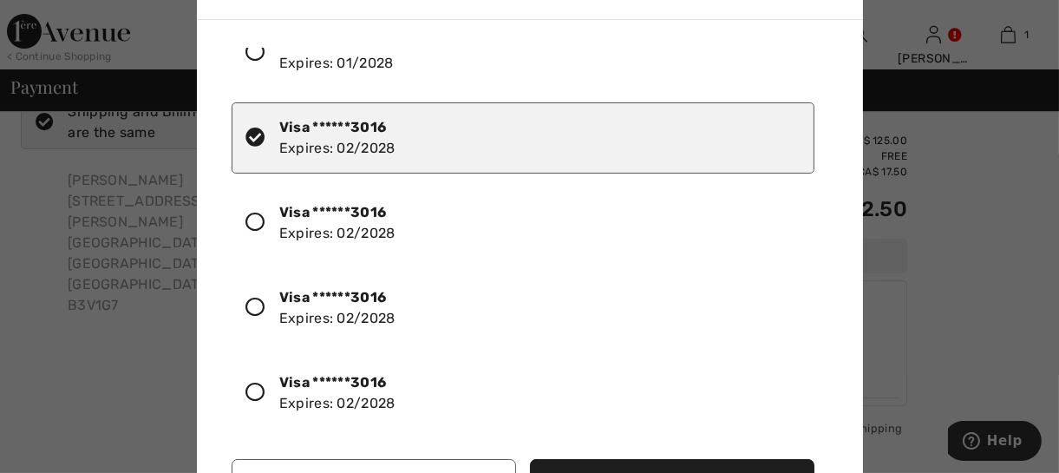
click at [622, 466] on button "Use Selected Card" at bounding box center [672, 482] width 285 height 47
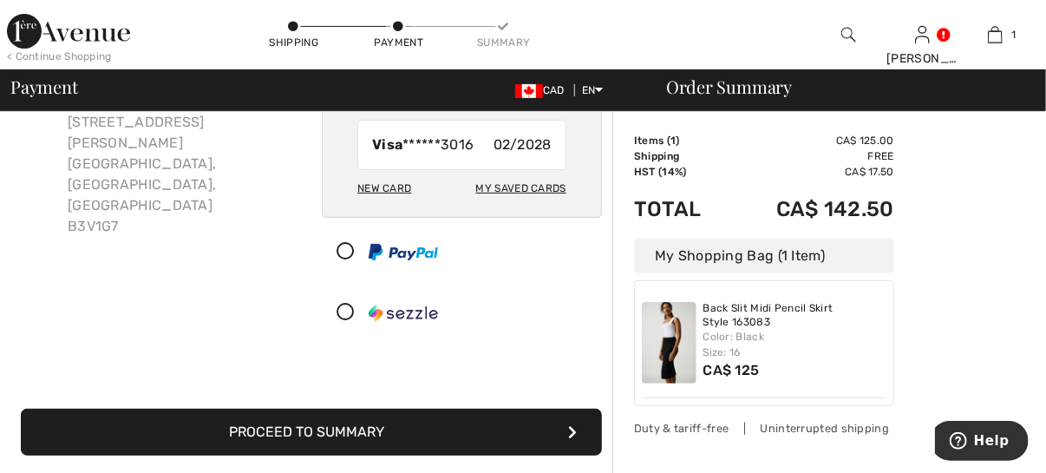
scroll to position [144, 0]
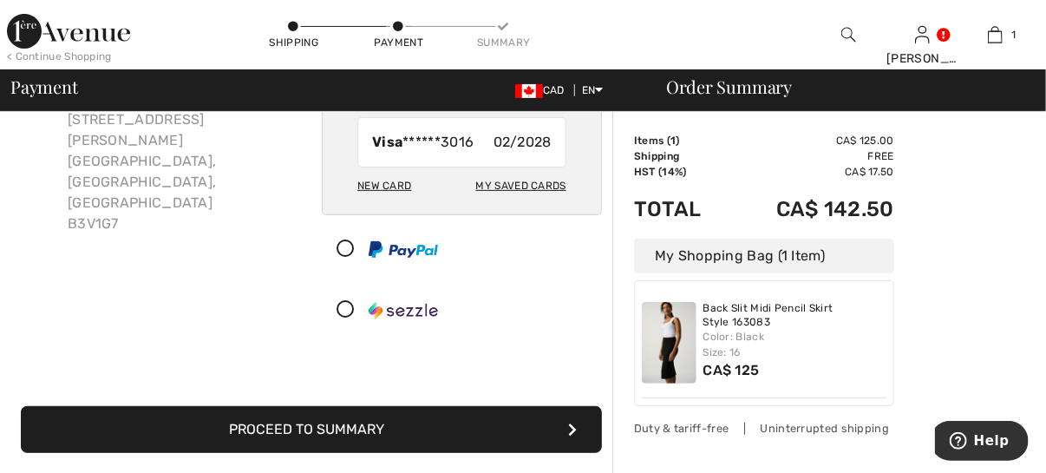
click at [475, 418] on button "Proceed to Summary" at bounding box center [311, 429] width 581 height 47
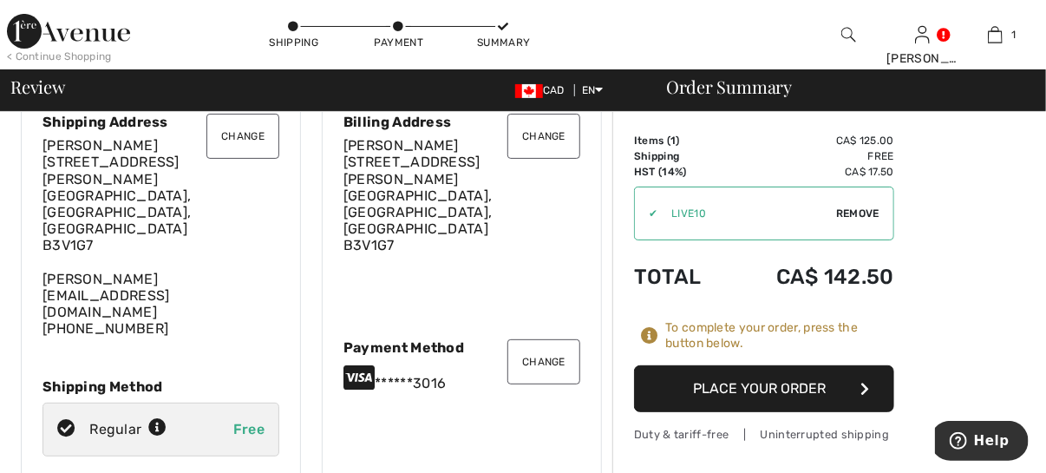
scroll to position [86, 0]
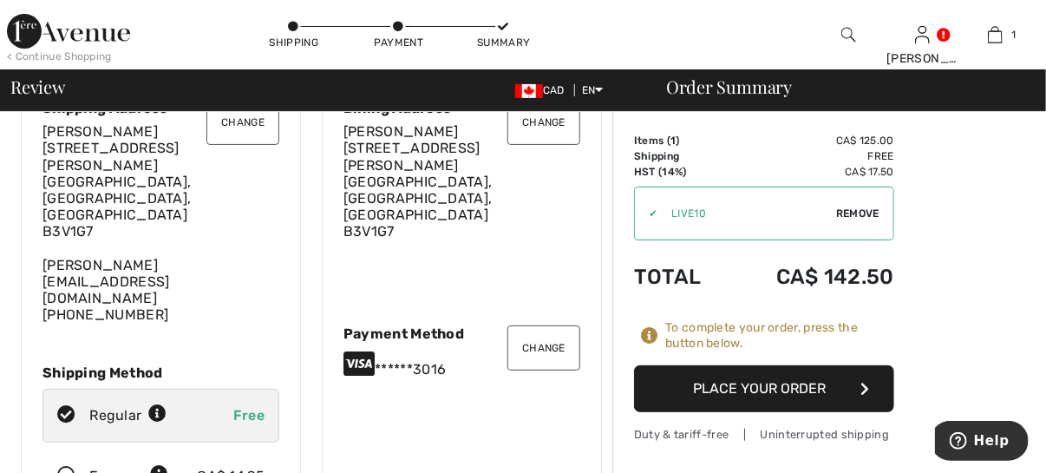
click at [772, 385] on button "Place Your Order" at bounding box center [764, 388] width 260 height 47
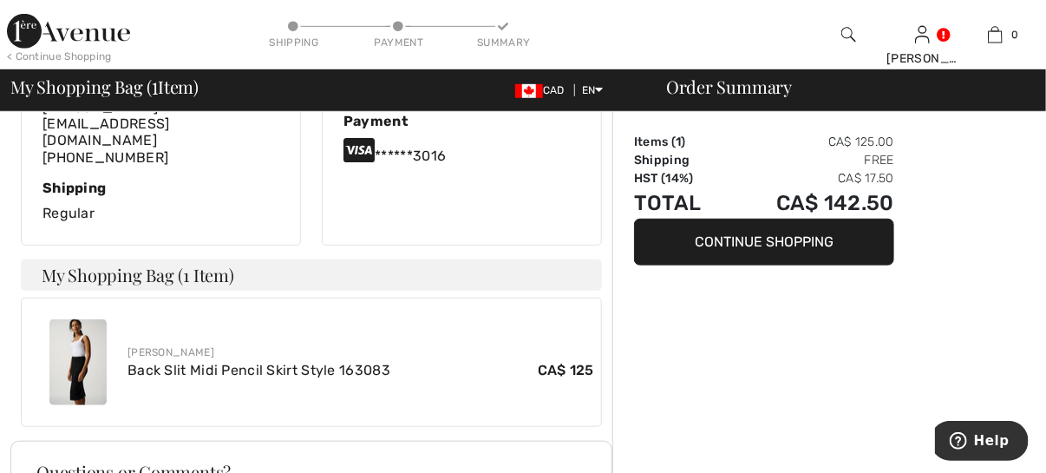
scroll to position [462, 0]
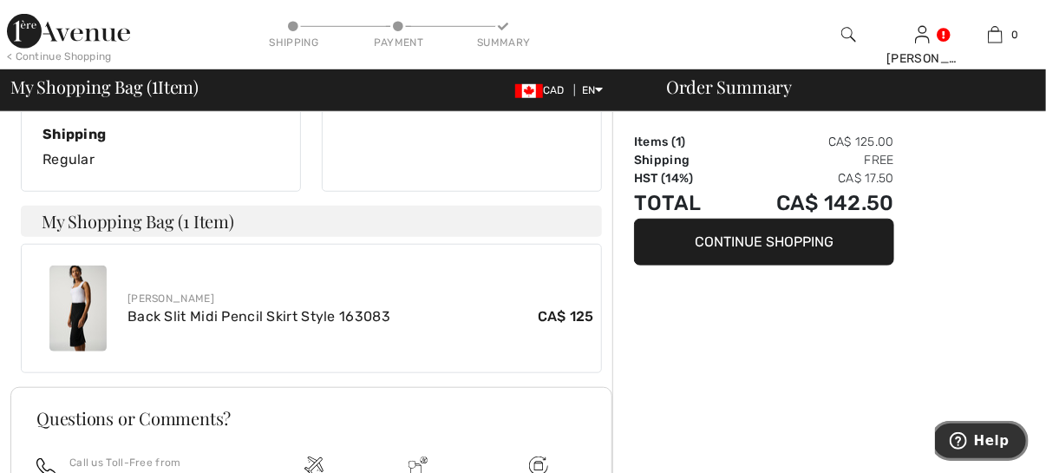
click at [994, 436] on span "Help" at bounding box center [991, 440] width 36 height 16
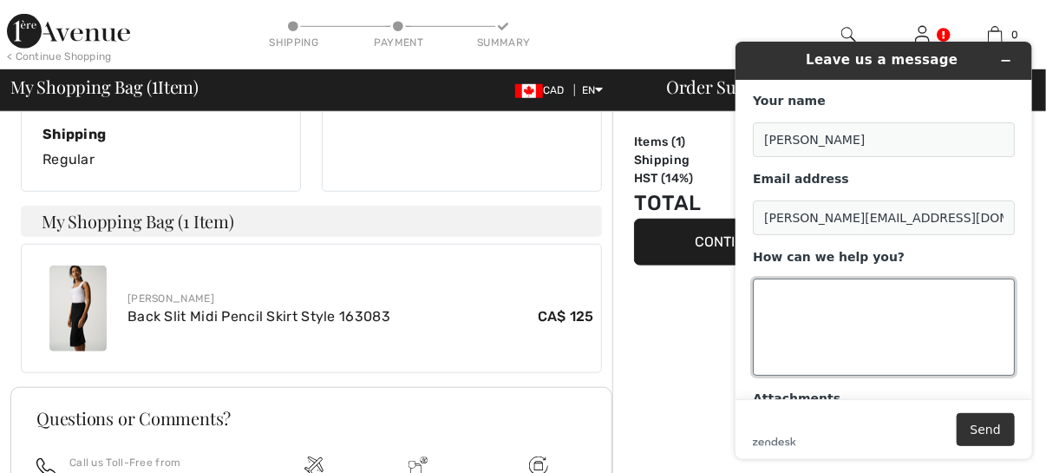
click at [763, 285] on textarea "How can we help you?" at bounding box center [883, 326] width 262 height 97
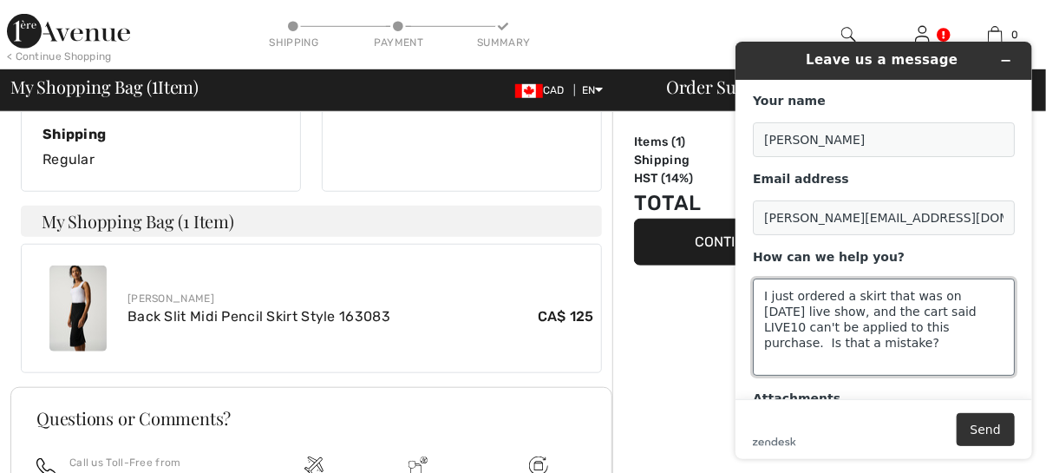
click at [920, 294] on textarea "I just ordered a skirt that was on today's live show, and the cart said LIVE10 …" at bounding box center [883, 326] width 262 height 97
drag, startPoint x: 953, startPoint y: 296, endPoint x: 923, endPoint y: 297, distance: 30.4
click at [923, 297] on textarea "I just ordered a skirt that was shown on today's live show, and the cart said L…" at bounding box center [883, 326] width 262 height 97
click at [879, 311] on textarea "I just ordered a skirt that was featured on today's live show, and the cart sai…" at bounding box center [883, 326] width 262 height 97
click at [901, 312] on textarea "I just ordered a skirt that was featured on today's live show, but the cart sai…" at bounding box center [883, 326] width 262 height 97
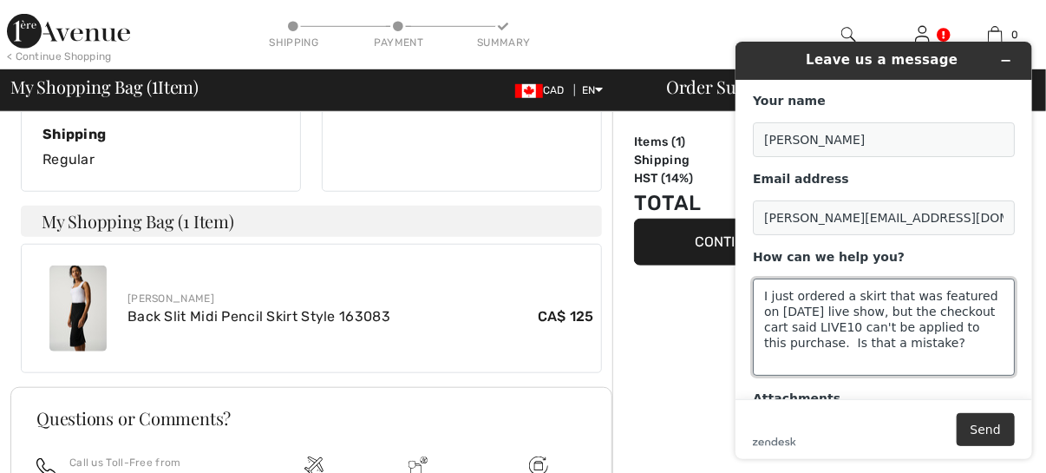
click at [932, 311] on textarea "I just ordered a skirt that was featured on today's live show, but the checkout…" at bounding box center [883, 326] width 262 height 97
click at [921, 344] on textarea "I just ordered a skirt that was featured on today's live show, but the check-ou…" at bounding box center [883, 326] width 262 height 97
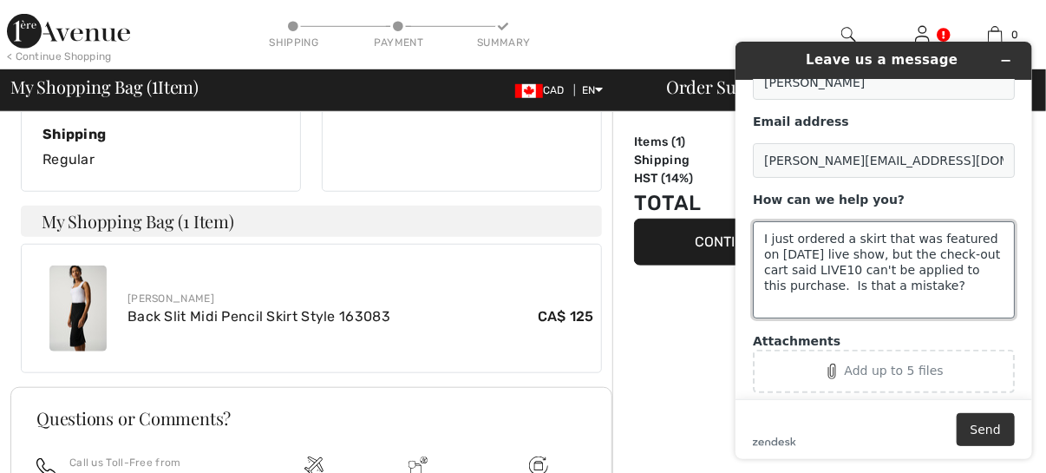
click at [869, 237] on textarea "I just ordered a skirt that was featured on today's live show, but the check-ou…" at bounding box center [883, 268] width 262 height 97
click at [867, 268] on textarea "I just ordered a skirt (style 163083) that was featured on today's live show, b…" at bounding box center [883, 268] width 262 height 97
click at [848, 285] on textarea "I just ordered a skirt (style 163083) that was featured on today's live show, b…" at bounding box center [883, 268] width 262 height 97
click at [959, 286] on textarea "I just ordered a skirt (style 163083) that was featured on today's live show, b…" at bounding box center [883, 268] width 262 height 97
type textarea "I just ordered a skirt (style 163083) that was featured on today's live show, b…"
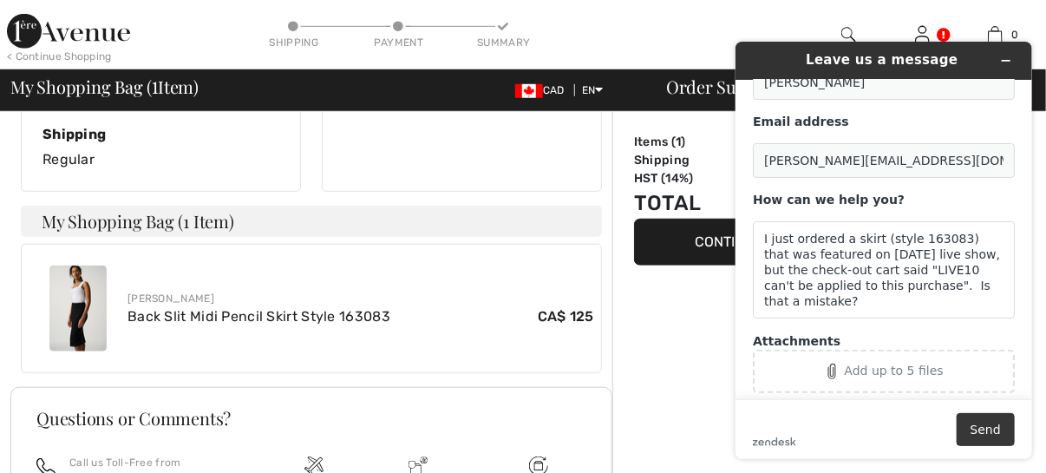
click at [983, 427] on button "Send" at bounding box center [985, 428] width 58 height 33
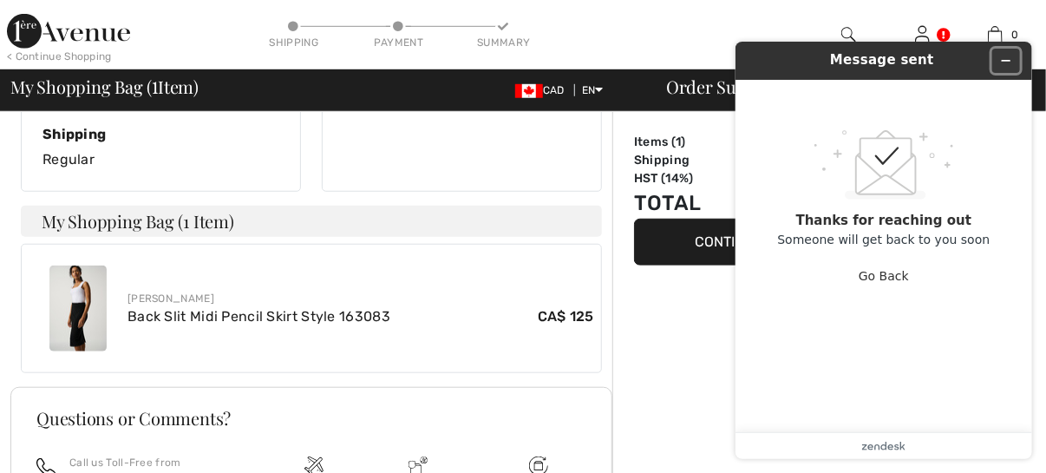
click at [1006, 55] on icon "Minimize widget" at bounding box center [1005, 60] width 12 height 12
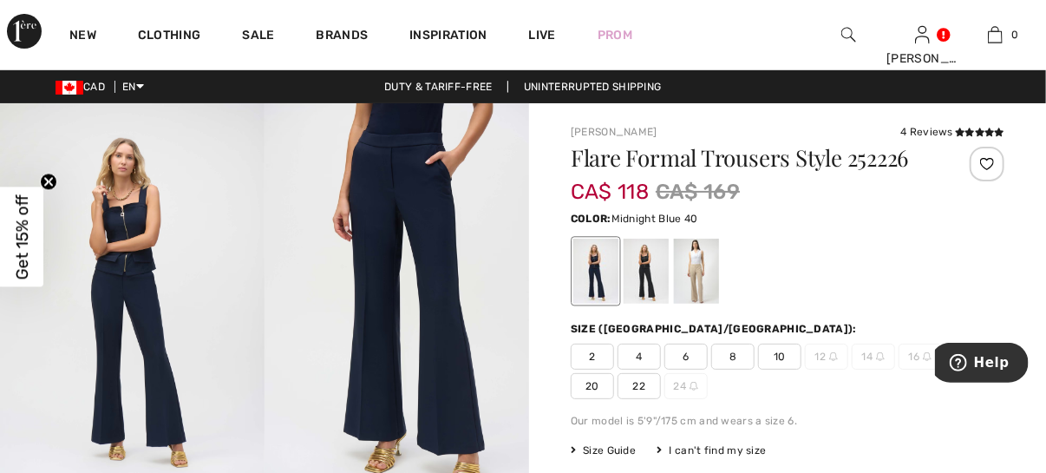
scroll to position [29, 0]
